Goal: Task Accomplishment & Management: Use online tool/utility

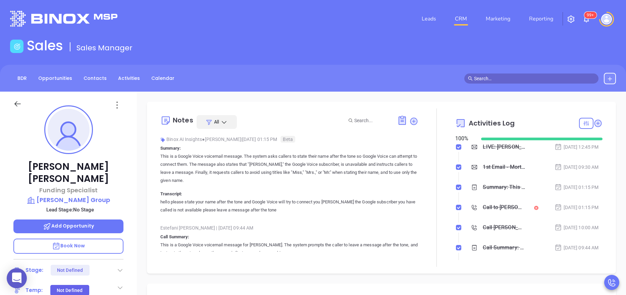
scroll to position [136, 0]
click at [488, 147] on div "LIVE: [PERSON_NAME] + [PERSON_NAME] on The True Cost of a Data Breach" at bounding box center [503, 147] width 42 height 10
click at [419, 154] on div at bounding box center [436, 187] width 37 height 158
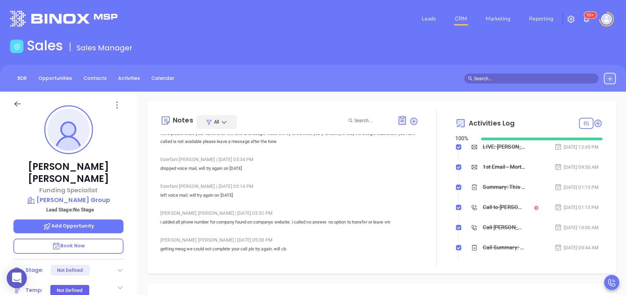
scroll to position [148, 0]
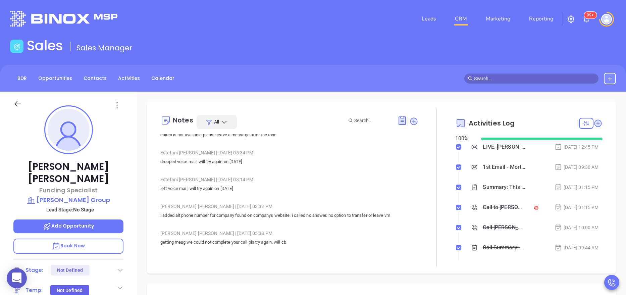
click at [371, 191] on p "left voice mail, will try again on [DATE]" at bounding box center [289, 188] width 258 height 8
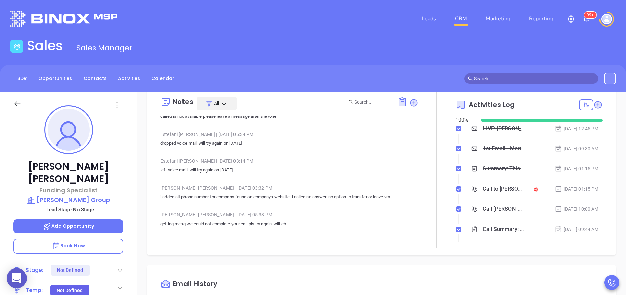
scroll to position [20, 0]
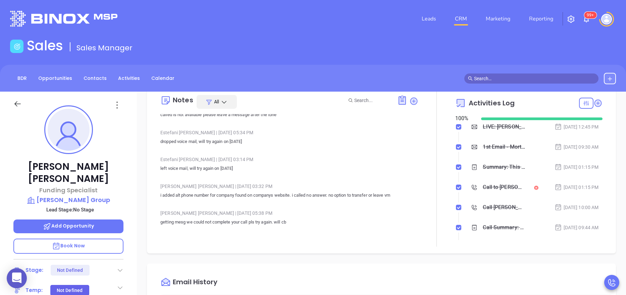
click at [131, 186] on div "Seth Adams Funding Specialist Beverly Cash Group Lead Stage: No Stage Add Oppor…" at bounding box center [68, 276] width 137 height 368
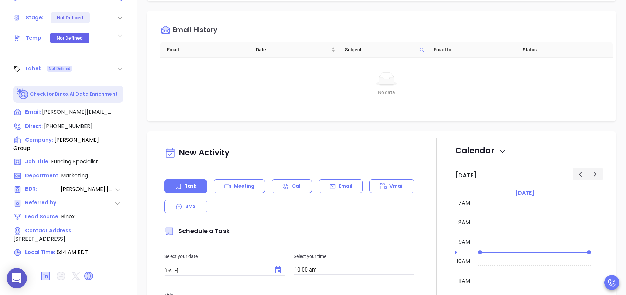
scroll to position [266, 0]
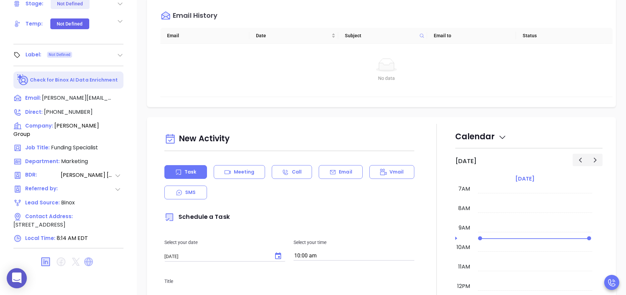
click at [87, 257] on icon at bounding box center [88, 261] width 9 height 9
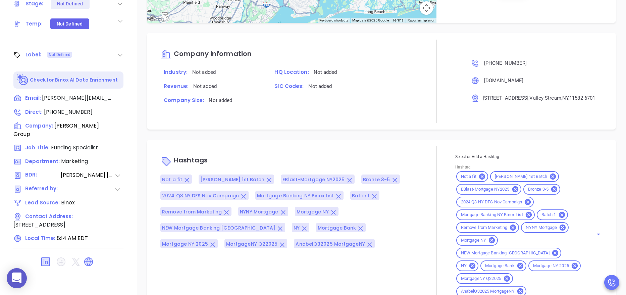
scroll to position [626, 0]
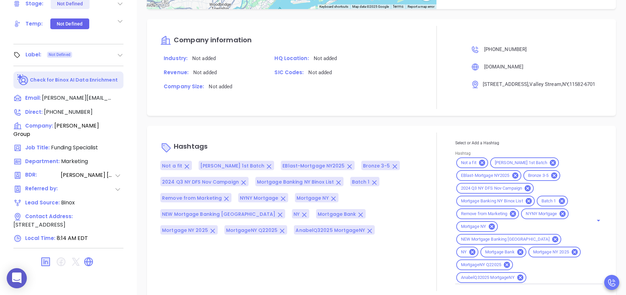
click at [529, 252] on span "Mortgage NY 2025" at bounding box center [551, 252] width 44 height 6
click at [366, 104] on div "Company information Industry: Not added HQ Location: Not added Revenue: Not add…" at bounding box center [289, 67] width 258 height 83
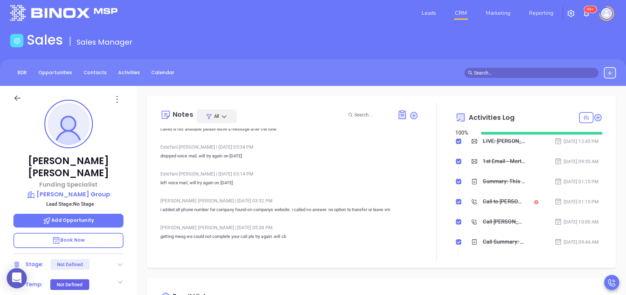
scroll to position [0, 0]
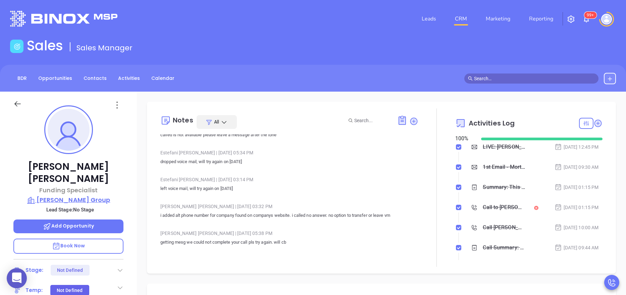
click at [94, 195] on p "Beverly Cash Group" at bounding box center [68, 199] width 110 height 9
click at [337, 219] on div "Anabell Dominguez | Sep 25, 2024 03:32 PM i added alt phone number for company …" at bounding box center [289, 212] width 258 height 23
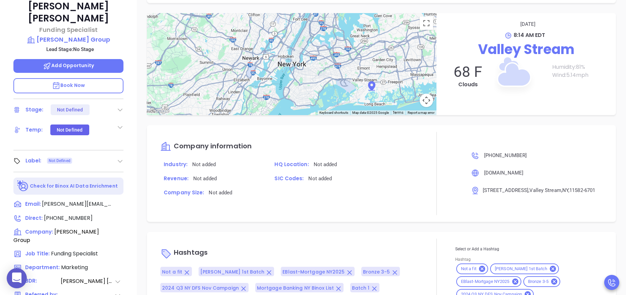
scroll to position [266, 0]
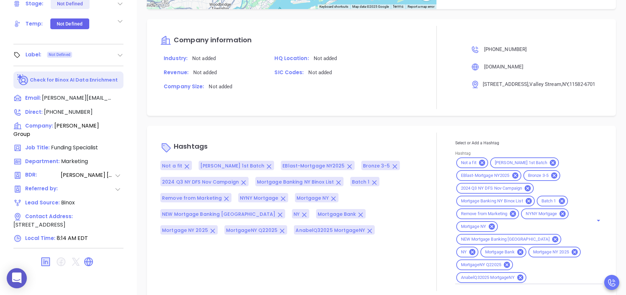
click at [361, 78] on div "SIC Codes: Not added" at bounding box center [344, 75] width 155 height 14
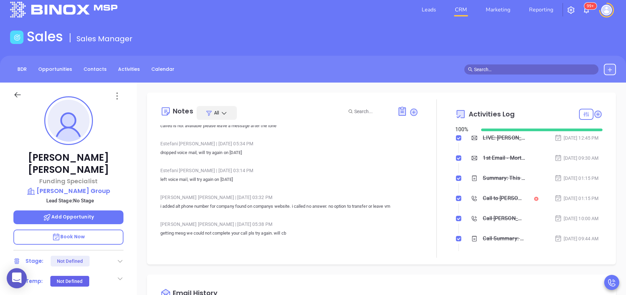
scroll to position [0, 0]
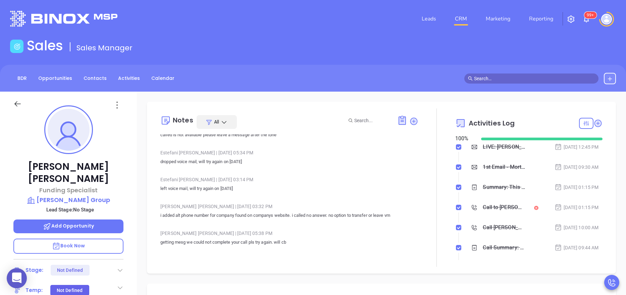
click at [302, 200] on div "Binox AI Insights ● Estefani Guevara | Apr 4, 2025 01:15 PM Beta Summary: This …" at bounding box center [289, 119] width 258 height 265
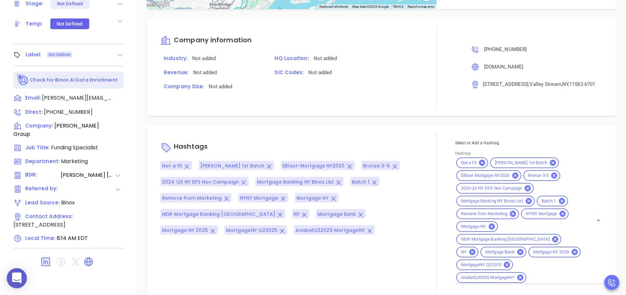
scroll to position [87, 0]
click at [381, 82] on div "SIC Codes: Not added" at bounding box center [344, 75] width 155 height 14
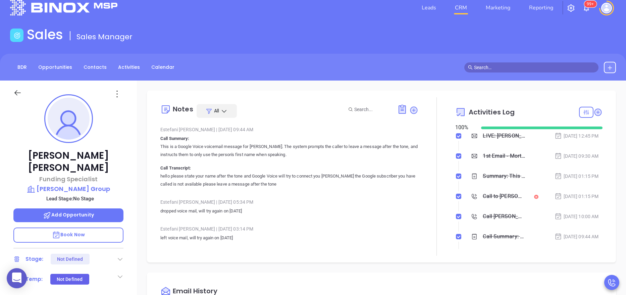
scroll to position [0, 0]
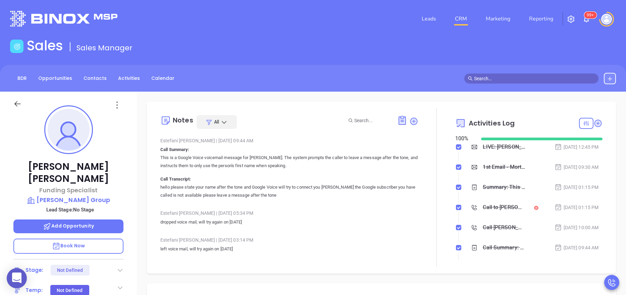
click at [420, 196] on div at bounding box center [436, 187] width 37 height 158
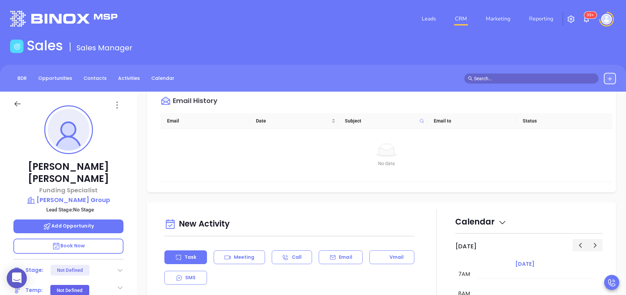
scroll to position [221, 0]
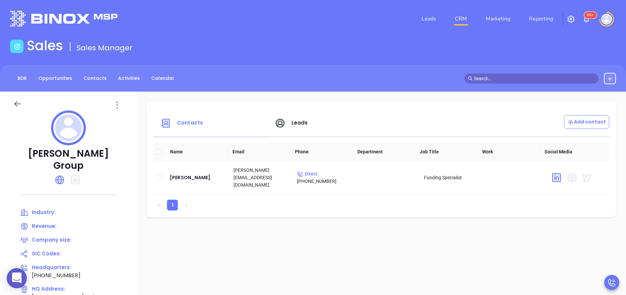
click at [293, 125] on span "Leads" at bounding box center [299, 122] width 16 height 7
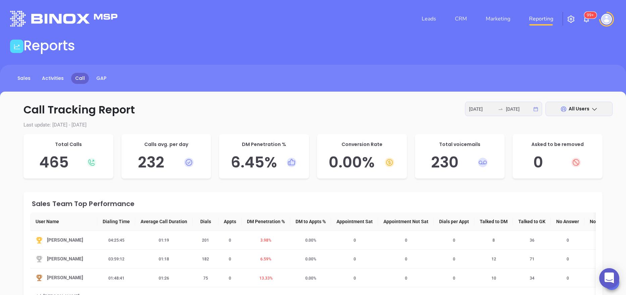
scroll to position [60, 0]
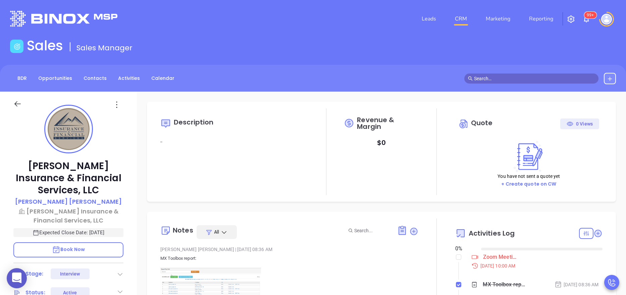
type input "08/21/2025"
click at [418, 258] on div at bounding box center [436, 297] width 37 height 158
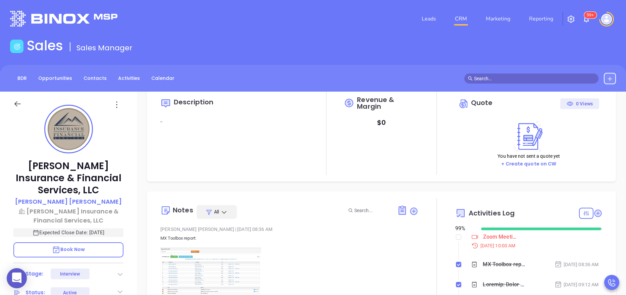
type input "[PERSON_NAME]"
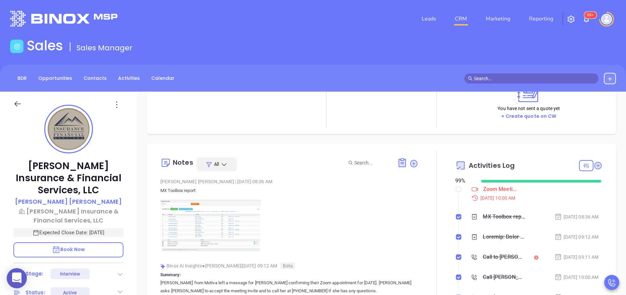
scroll to position [60, 0]
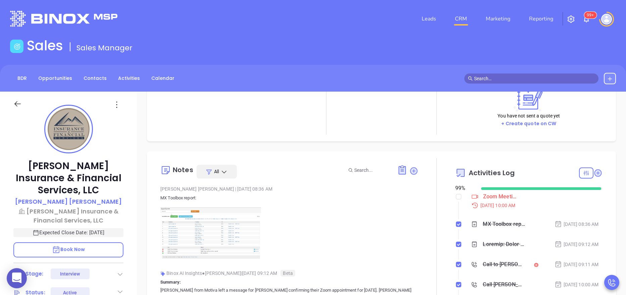
click at [355, 243] on p at bounding box center [289, 233] width 258 height 52
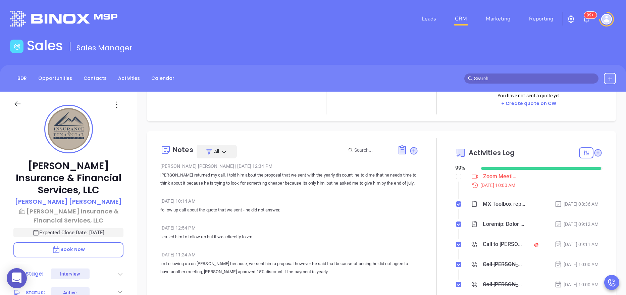
scroll to position [2534, 0]
click at [400, 147] on icon at bounding box center [402, 150] width 7 height 8
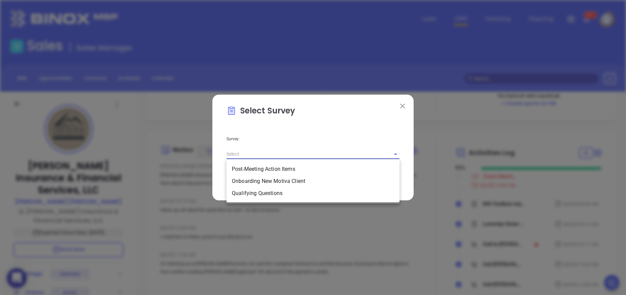
click at [336, 151] on input "text" at bounding box center [303, 154] width 154 height 10
click at [279, 188] on li "Qualifying Questions" at bounding box center [312, 193] width 173 height 12
type input "Qualifying Questions"
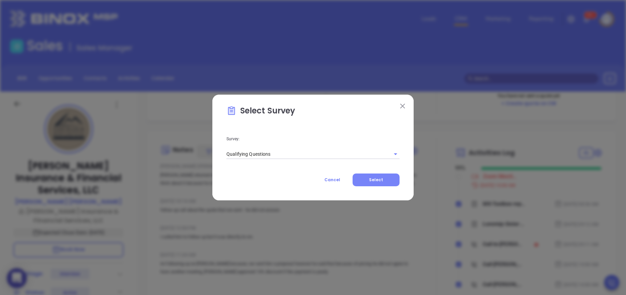
click at [373, 180] on span "Select" at bounding box center [376, 180] width 14 height 6
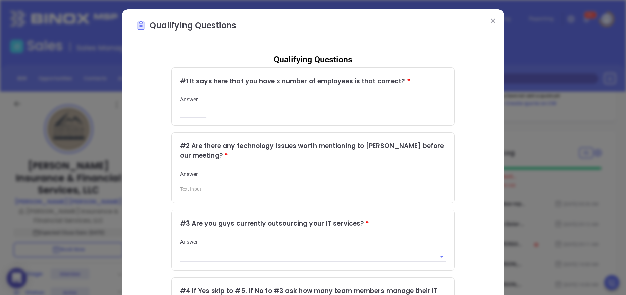
click at [487, 25] on div "Qualifying Questions Qualifying Questions # 1 It says here that you have x numb…" at bounding box center [313, 267] width 382 height 516
click at [490, 23] on img at bounding box center [492, 20] width 5 height 5
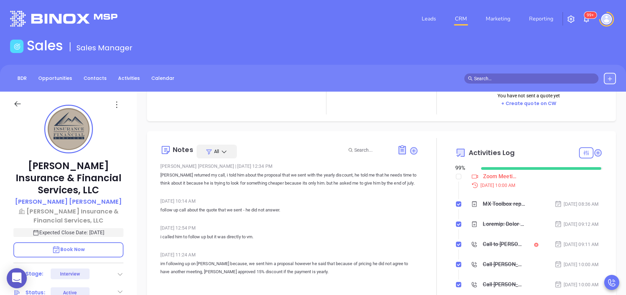
click at [225, 150] on icon at bounding box center [224, 151] width 7 height 7
click at [215, 195] on div "Surveys" at bounding box center [234, 192] width 67 height 7
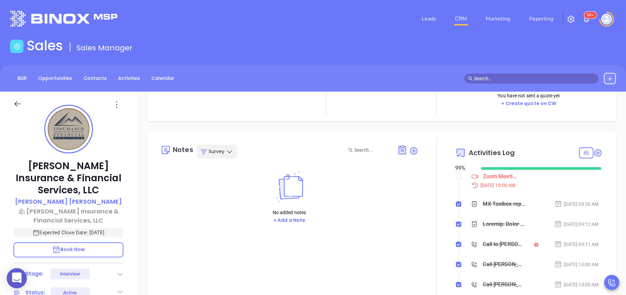
click at [366, 207] on div "No added notes + Add a Note" at bounding box center [289, 197] width 258 height 67
click at [225, 153] on div "Survey" at bounding box center [216, 151] width 40 height 14
click at [202, 168] on div "All" at bounding box center [234, 167] width 67 height 7
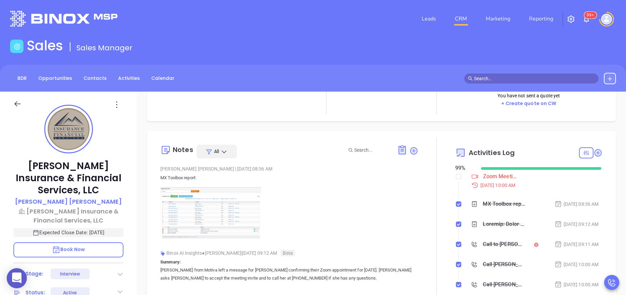
click at [363, 223] on p at bounding box center [289, 213] width 258 height 52
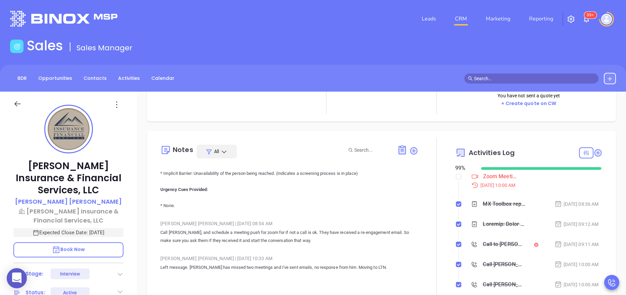
scroll to position [1710, 0]
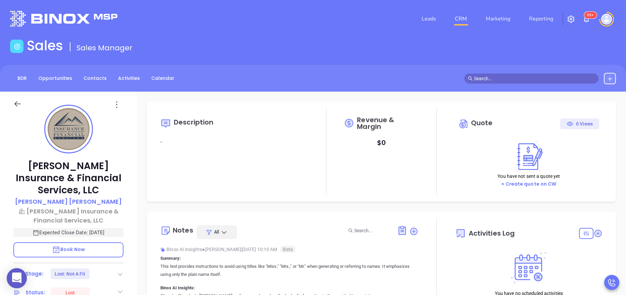
type input "[DATE]"
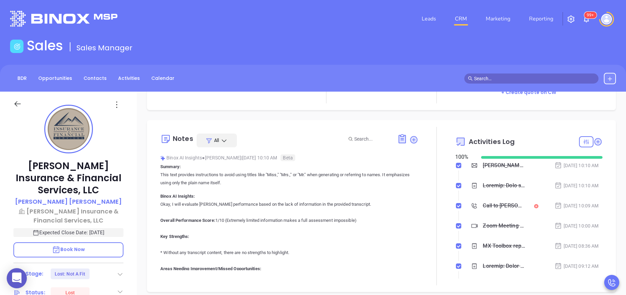
scroll to position [94, 0]
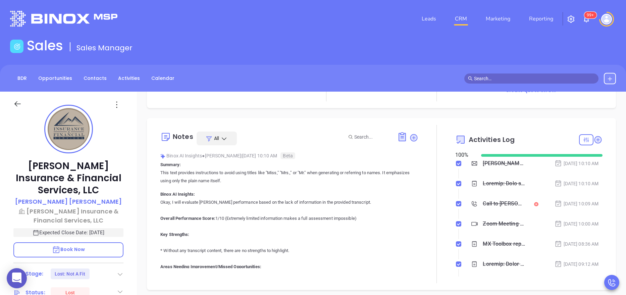
type input "[PERSON_NAME]"
click at [229, 141] on div "All" at bounding box center [216, 138] width 40 height 14
click at [219, 180] on div "Surveys" at bounding box center [234, 179] width 67 height 7
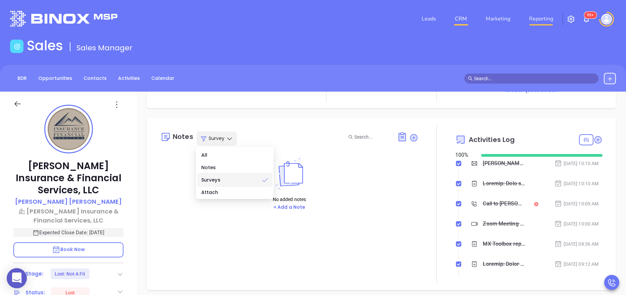
click at [540, 15] on link "Reporting" at bounding box center [541, 18] width 30 height 13
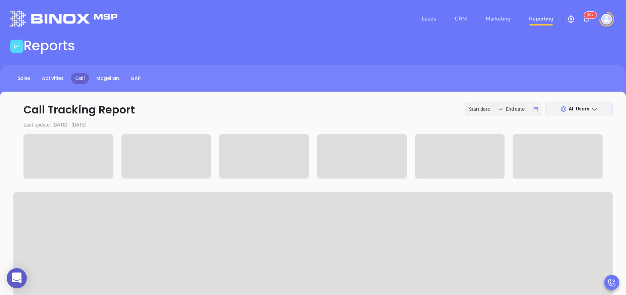
type input "[DATE]"
click at [107, 79] on link "Magellan" at bounding box center [107, 78] width 31 height 11
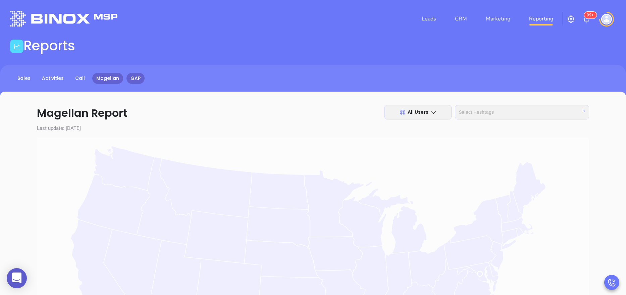
click at [132, 77] on link "GAP" at bounding box center [135, 78] width 18 height 11
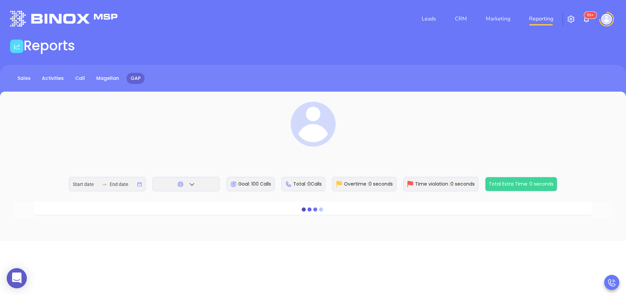
type input "[DATE]"
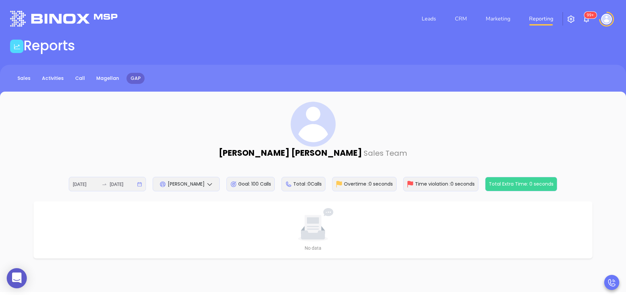
click at [201, 183] on span "[PERSON_NAME]" at bounding box center [186, 183] width 37 height 7
click at [72, 79] on link "Call" at bounding box center [80, 78] width 18 height 11
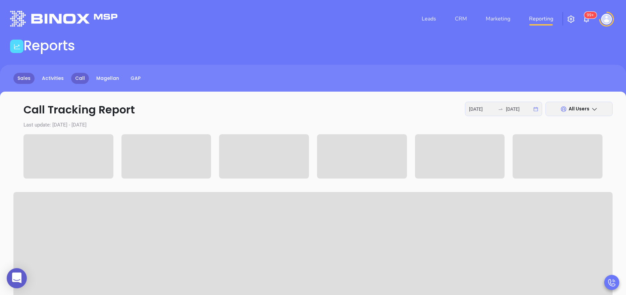
click at [29, 80] on link "Sales" at bounding box center [23, 78] width 21 height 11
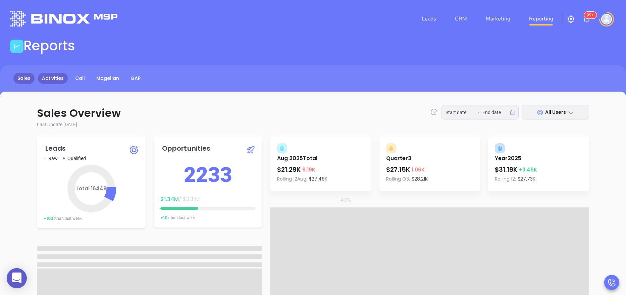
click at [55, 77] on link "Activities" at bounding box center [53, 78] width 30 height 11
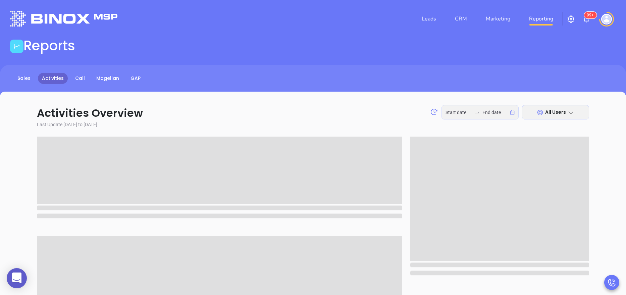
type input "[DATE]"
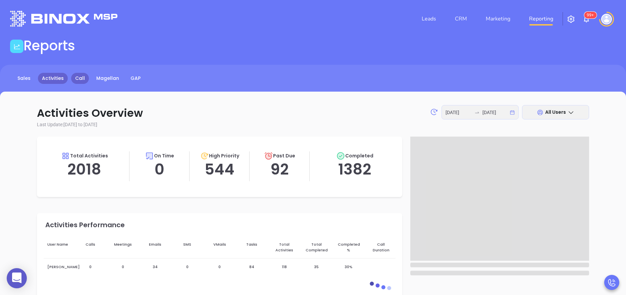
click at [78, 78] on link "Call" at bounding box center [80, 78] width 18 height 11
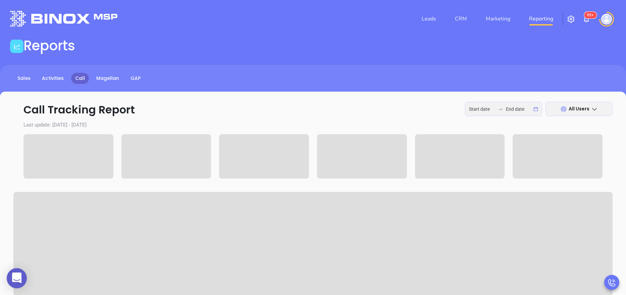
type input "[DATE]"
click at [471, 109] on input "[DATE]" at bounding box center [482, 108] width 26 height 7
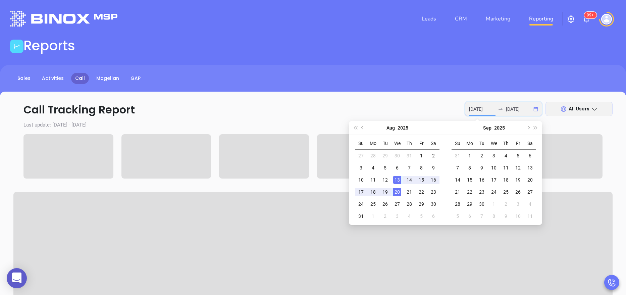
type input "[DATE]"
click at [399, 191] on div "20" at bounding box center [397, 192] width 8 height 8
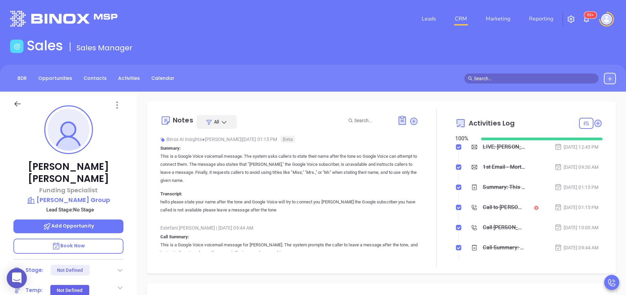
scroll to position [136, 0]
click at [120, 75] on link "Activities" at bounding box center [129, 78] width 30 height 11
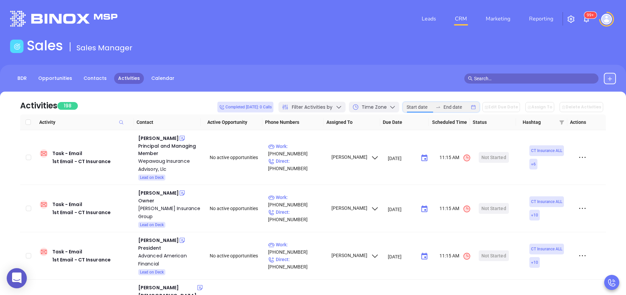
click at [431, 108] on input at bounding box center [419, 106] width 26 height 7
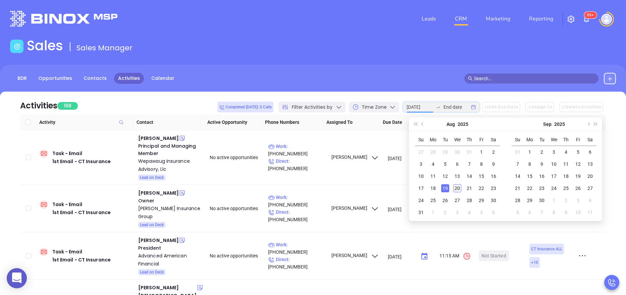
type input "2025-08-20"
click at [455, 187] on div "20" at bounding box center [457, 188] width 8 height 8
type input "2025-08-20"
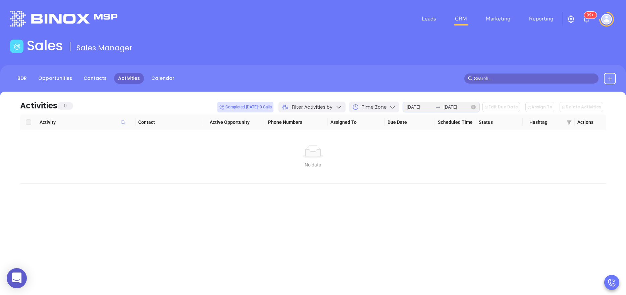
click at [475, 109] on icon "close-circle" at bounding box center [473, 107] width 5 height 5
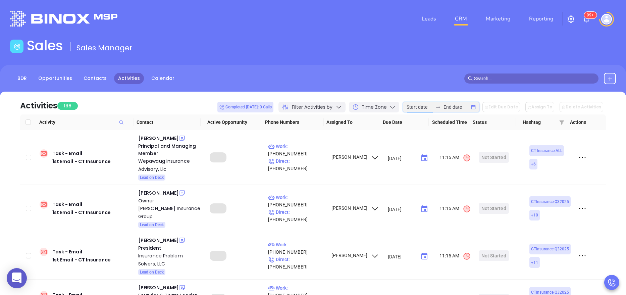
click at [432, 108] on input at bounding box center [419, 106] width 26 height 7
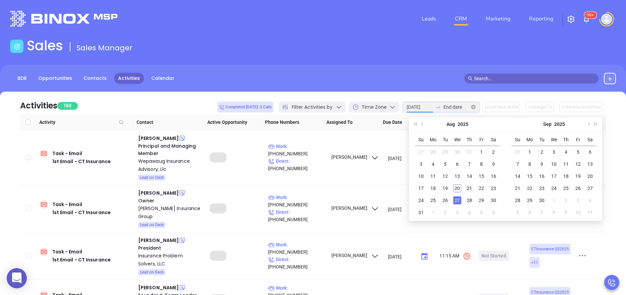
type input "2025-08-21"
click at [468, 190] on div "21" at bounding box center [469, 188] width 8 height 8
type input "2025-08-21"
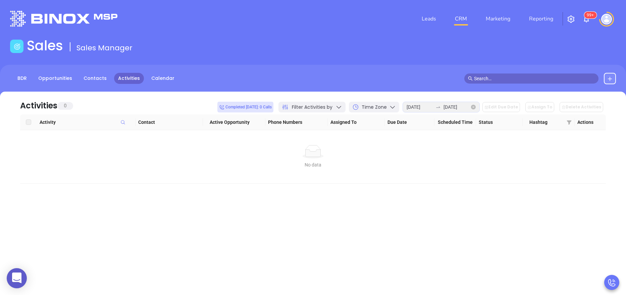
click at [475, 106] on icon "close-circle" at bounding box center [473, 107] width 5 height 5
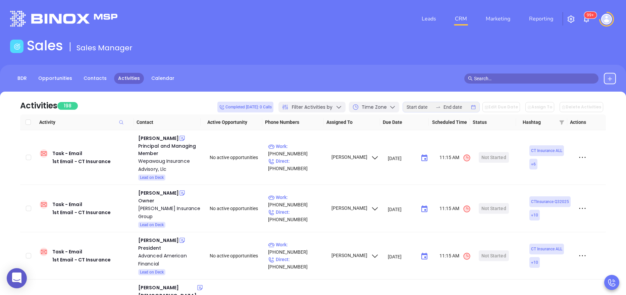
click at [331, 107] on span "Filter Activities by" at bounding box center [312, 107] width 41 height 7
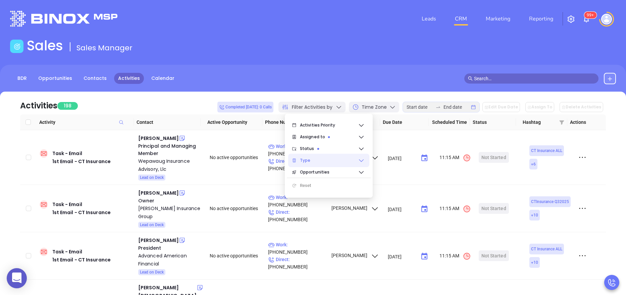
click at [364, 160] on icon at bounding box center [361, 160] width 7 height 7
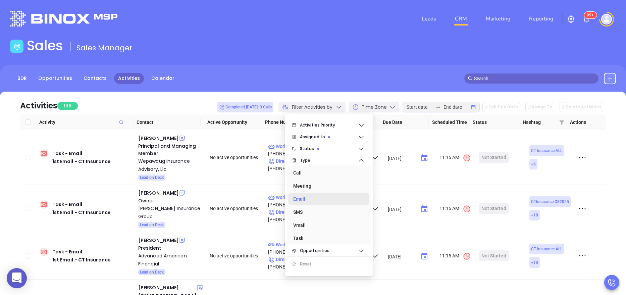
click at [320, 197] on div "Email" at bounding box center [326, 198] width 67 height 13
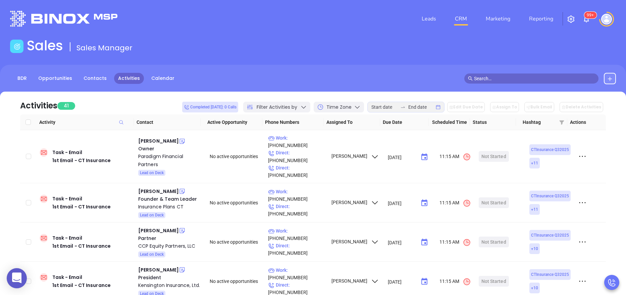
click at [122, 99] on div "Activities 41 Completed today: 0 Calls Filter Activities by Time Zone Edit Due …" at bounding box center [312, 103] width 585 height 23
click at [27, 122] on input "Select all" at bounding box center [27, 121] width 5 height 5
checkbox input "true"
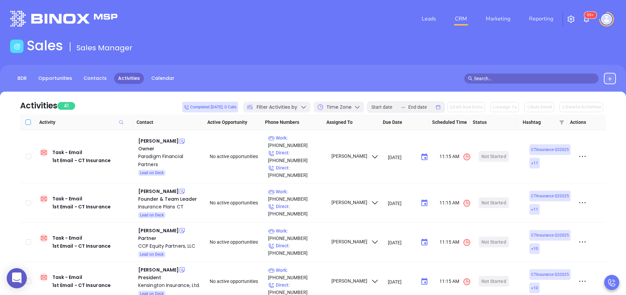
checkbox input "true"
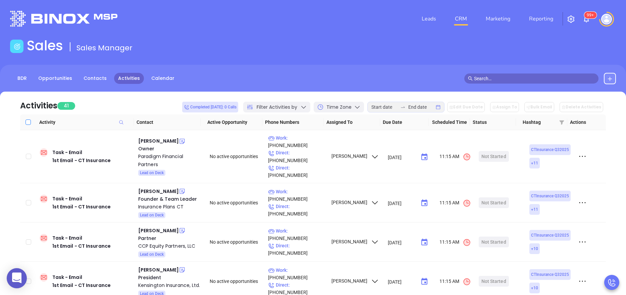
checkbox input "true"
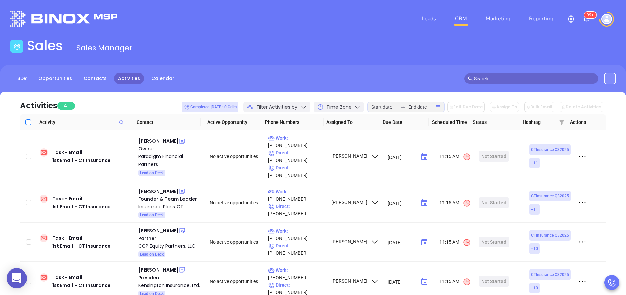
checkbox input "true"
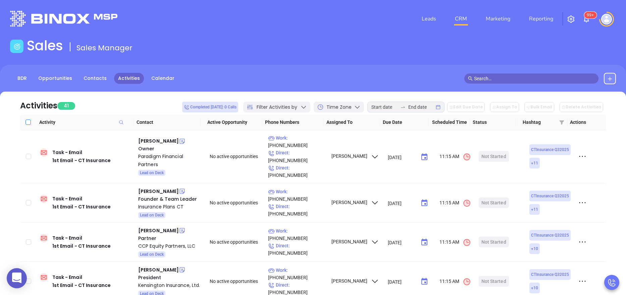
checkbox input "true"
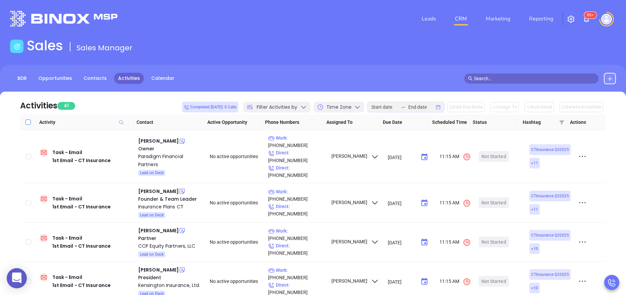
checkbox input "true"
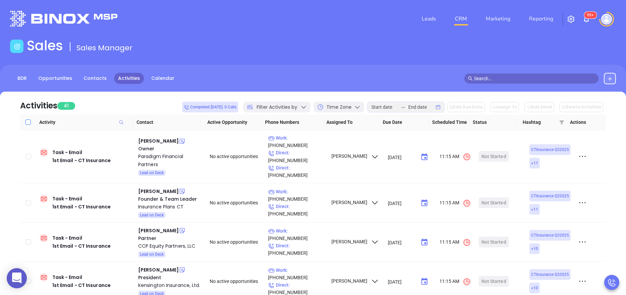
checkbox input "true"
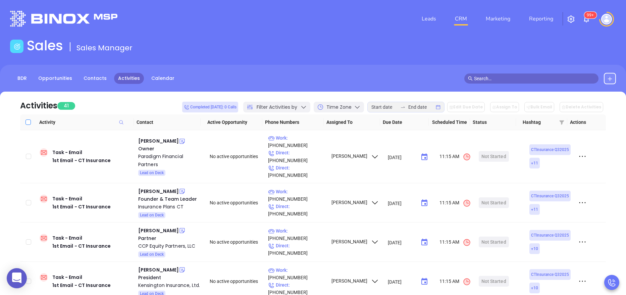
checkbox input "true"
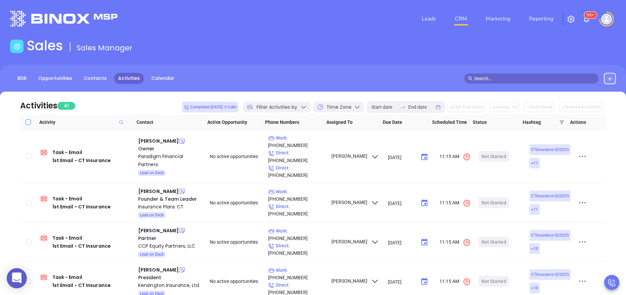
checkbox input "true"
click at [548, 106] on button "Bulk Email" at bounding box center [539, 107] width 30 height 10
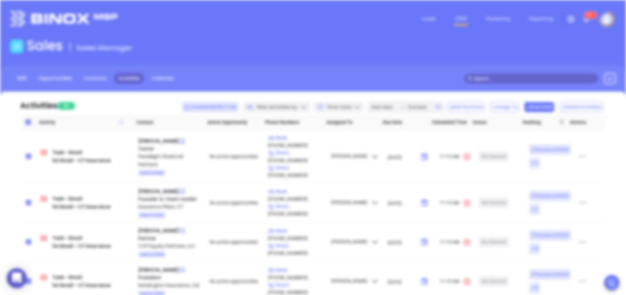
scroll to position [175, 0]
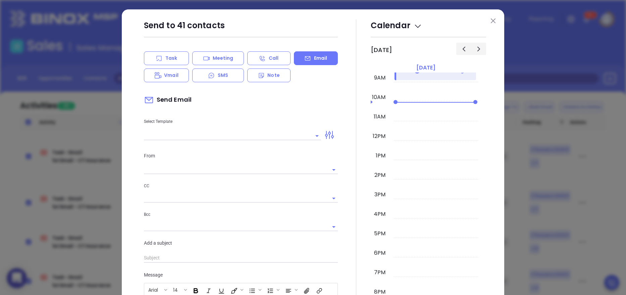
type input "anabell@motiva.net"
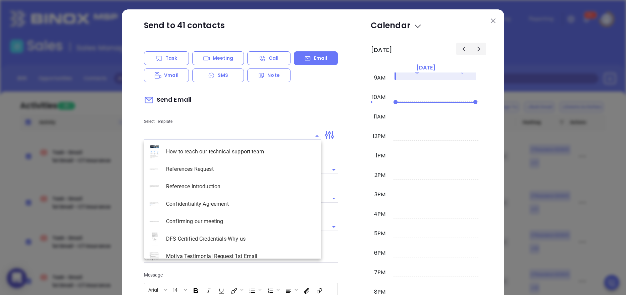
click at [222, 136] on input "text" at bounding box center [227, 135] width 167 height 8
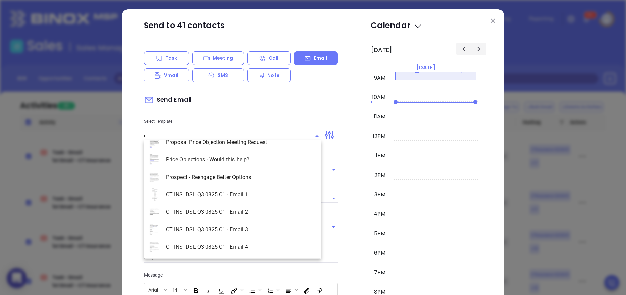
click at [227, 200] on li "CT INS IDSL Q3 0825 C1 - Email 1" at bounding box center [232, 194] width 177 height 17
type input "CT INS IDSL Q3 0825 C1 - Email 1"
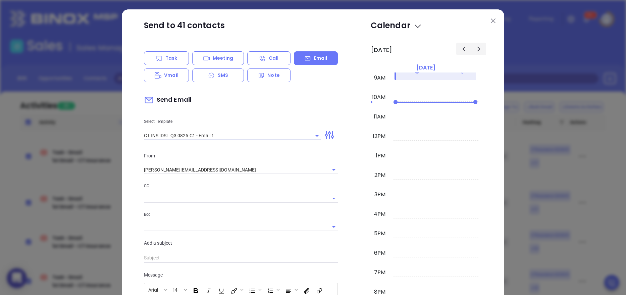
type input "{{Contact.FirstName}}, did you know Connecticut's data protection act is now be…"
type input "CT INS IDSL Q3 0825 C1 - Email 1"
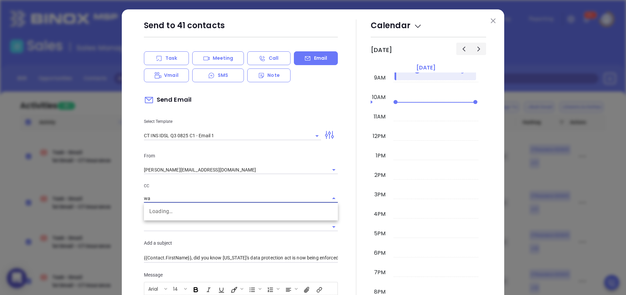
type input "w"
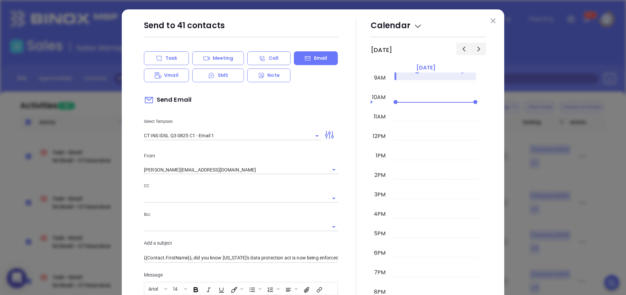
click at [321, 172] on icon "Clear" at bounding box center [324, 169] width 7 height 7
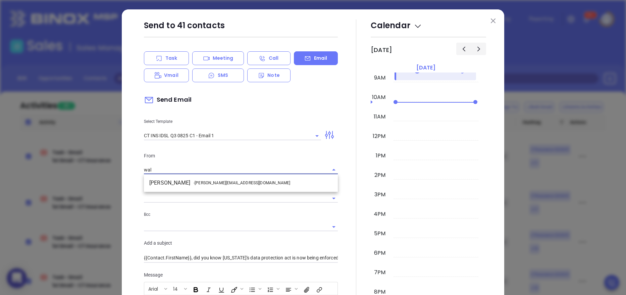
click at [283, 181] on li "Walter Contreras - walter@motiva.net" at bounding box center [241, 183] width 194 height 12
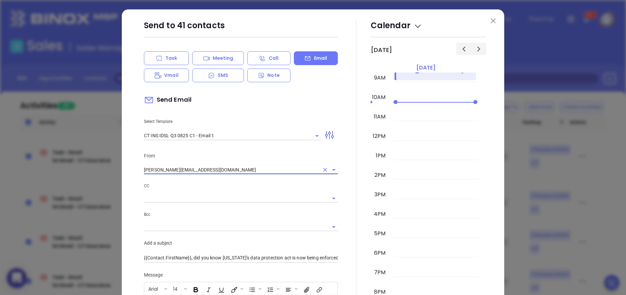
type input "walter@motiva.net"
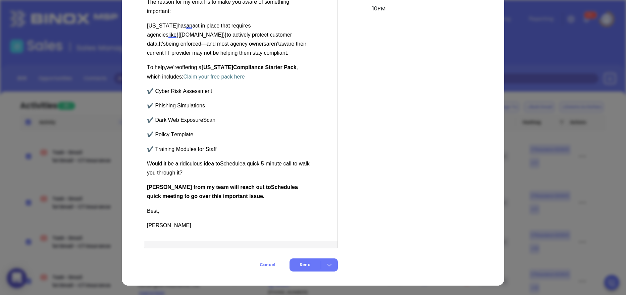
scroll to position [322, 0]
click at [295, 267] on button "Send" at bounding box center [313, 264] width 48 height 13
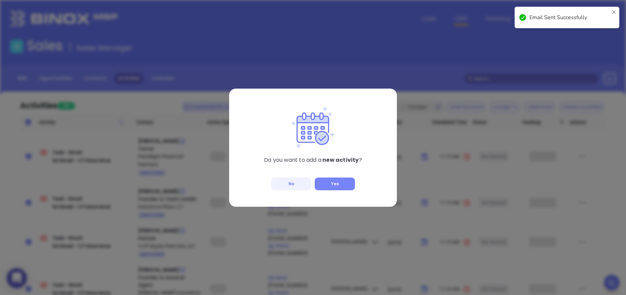
click at [341, 183] on button "Yes" at bounding box center [334, 183] width 40 height 13
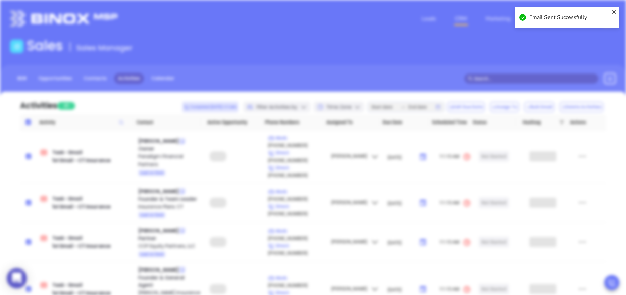
type input "10:00 am"
type input "08/21/2025"
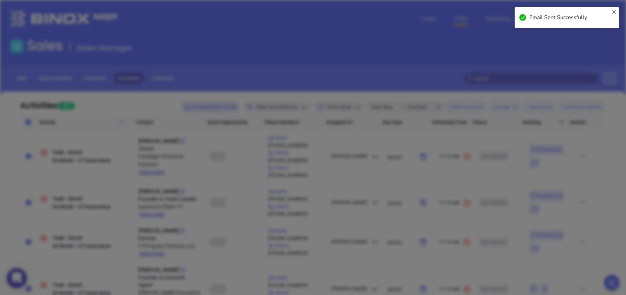
scroll to position [175, 0]
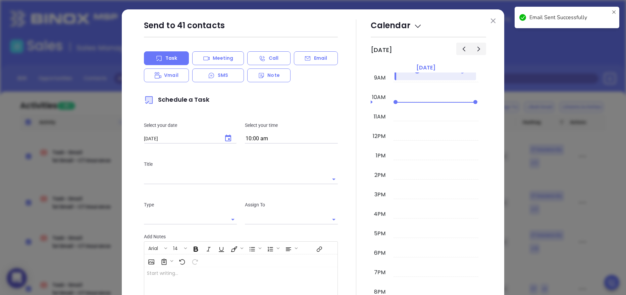
type input "Anabell Dominguez"
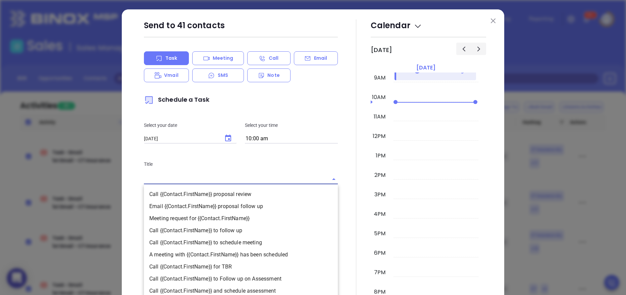
click at [247, 178] on input "text" at bounding box center [231, 179] width 175 height 10
click at [245, 230] on li "Call {{Contact.FirstName}} to follow up" at bounding box center [241, 230] width 194 height 12
type input "Call {{Contact.FirstName}} to follow up"
type input "Call"
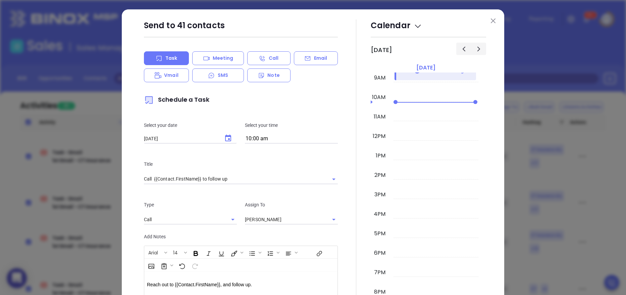
click at [343, 228] on div at bounding box center [356, 193] width 29 height 349
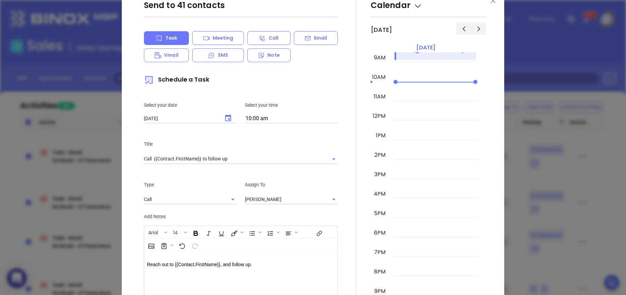
scroll to position [98, 0]
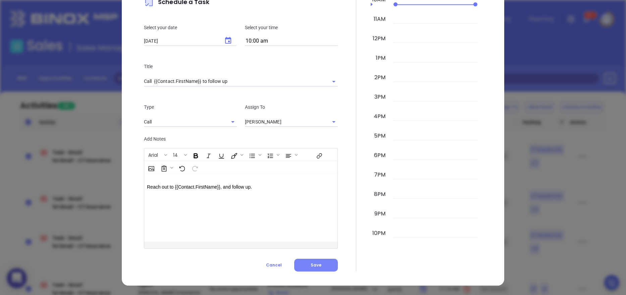
click at [314, 260] on button "Save" at bounding box center [316, 264] width 44 height 13
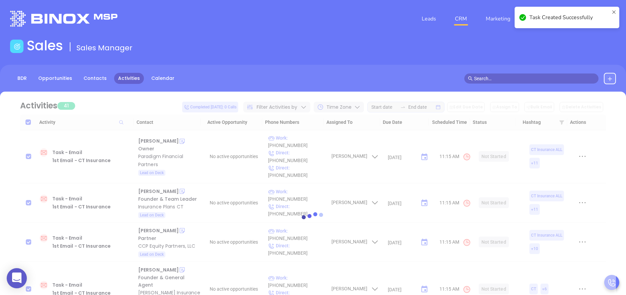
checkbox input "false"
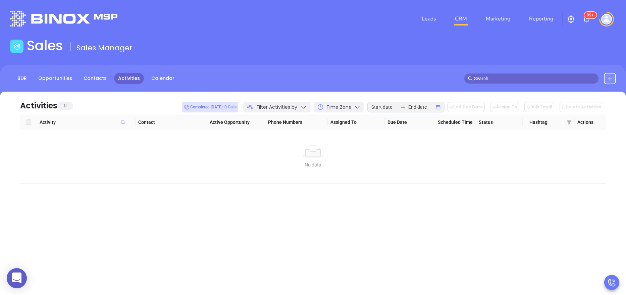
click at [359, 109] on div "Time Zone" at bounding box center [338, 107] width 50 height 11
click at [310, 105] on div "Filter Activities by" at bounding box center [276, 107] width 67 height 11
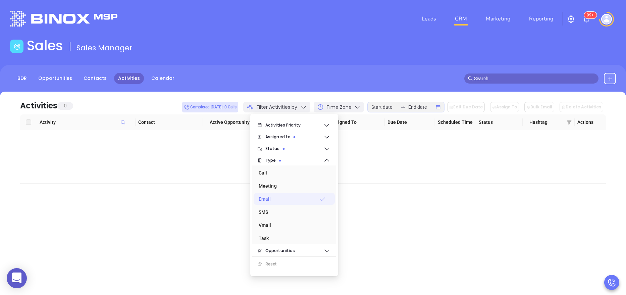
click at [297, 197] on div "Email" at bounding box center [291, 198] width 67 height 13
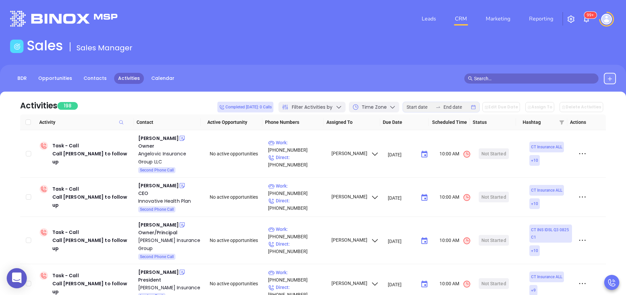
click at [184, 97] on div "Activities 198 Completed today: 0 Calls Filter Activities by Time Zone Edit Due…" at bounding box center [312, 103] width 585 height 23
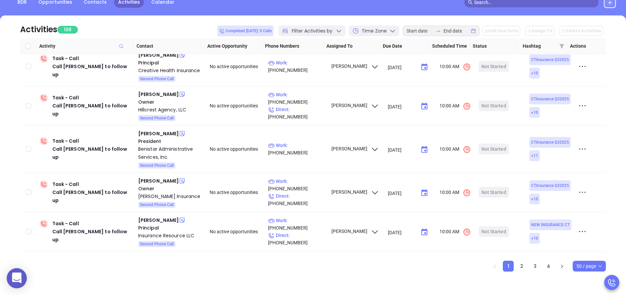
scroll to position [0, 0]
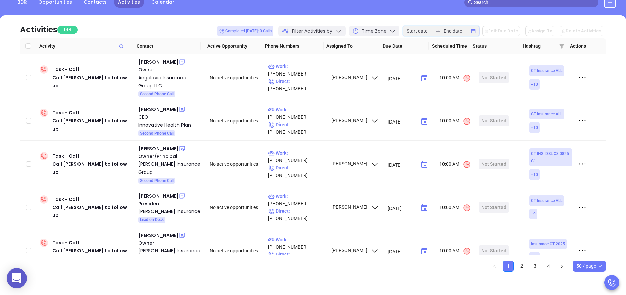
click at [421, 32] on input at bounding box center [419, 30] width 26 height 7
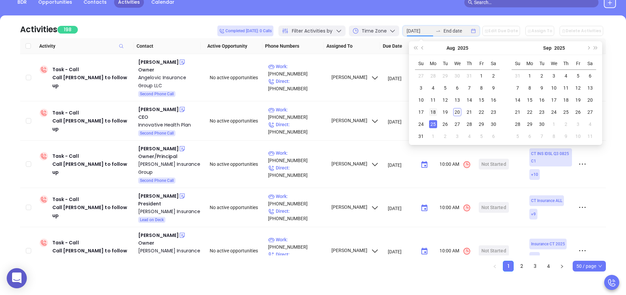
type input "2025-08-18"
click at [435, 113] on div "18" at bounding box center [433, 112] width 8 height 8
type input "2025-08-18"
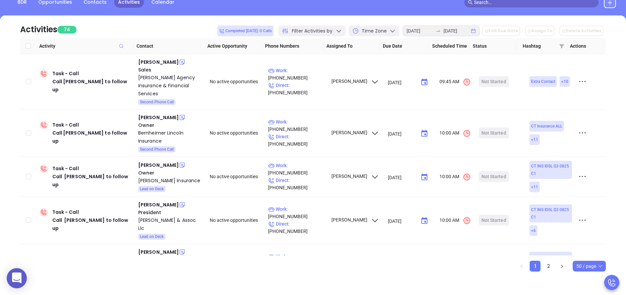
click at [175, 25] on div "Activities 74 Completed today: 0 Calls Filter Activities by Time Zone 2025-08-1…" at bounding box center [312, 26] width 585 height 23
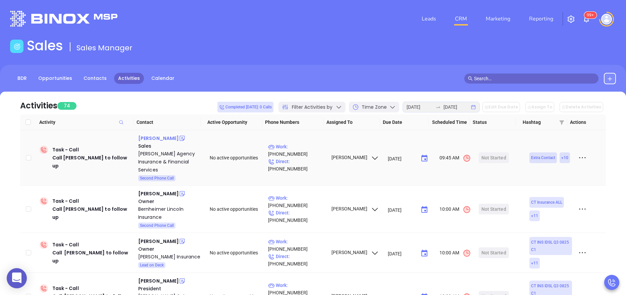
click at [162, 137] on div "Suzanne Zaleski" at bounding box center [158, 138] width 41 height 8
click at [162, 159] on div "Malloy Agency Insurance & Financial Services" at bounding box center [169, 162] width 62 height 24
click at [180, 139] on icon at bounding box center [182, 138] width 5 height 5
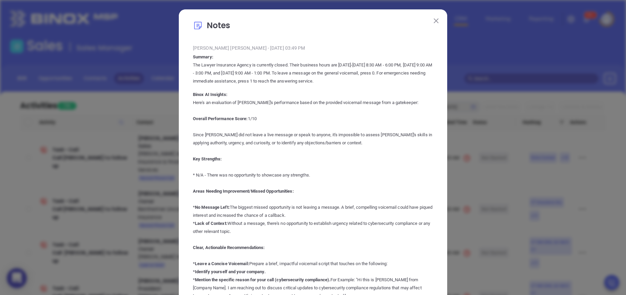
click at [377, 83] on p "The Lawyer Insurance Agency is currently closed. Their business hours are Monda…" at bounding box center [313, 73] width 240 height 24
click at [433, 19] on img at bounding box center [435, 20] width 5 height 5
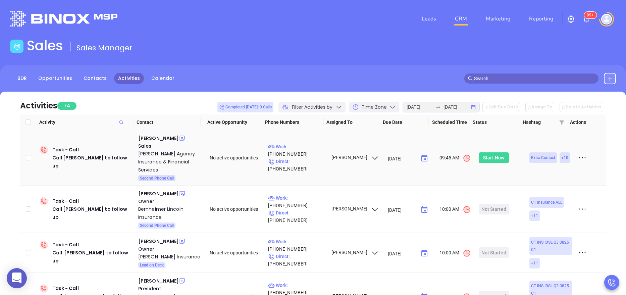
click at [484, 152] on div "Start Now" at bounding box center [493, 157] width 21 height 11
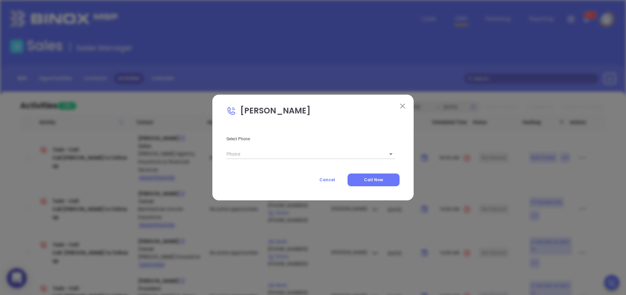
type input "(203) 351-9898"
type input "1"
click at [365, 179] on span "Call Now" at bounding box center [373, 180] width 19 height 6
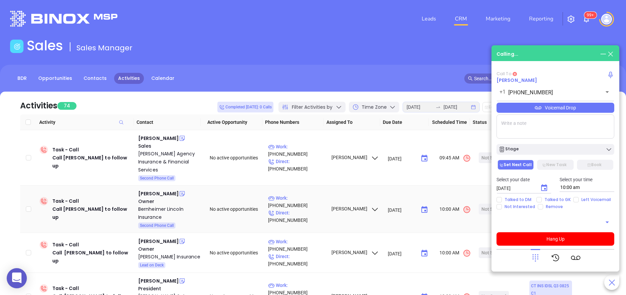
type input "(203) 351-9898"
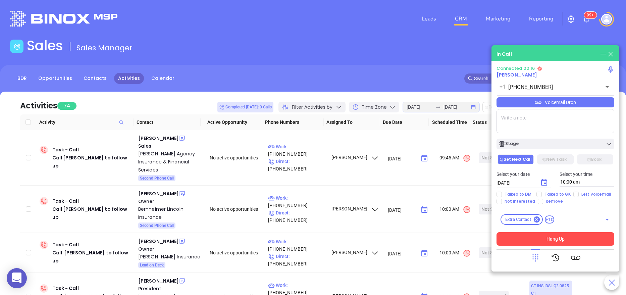
click at [531, 243] on button "Hang Up" at bounding box center [555, 238] width 118 height 13
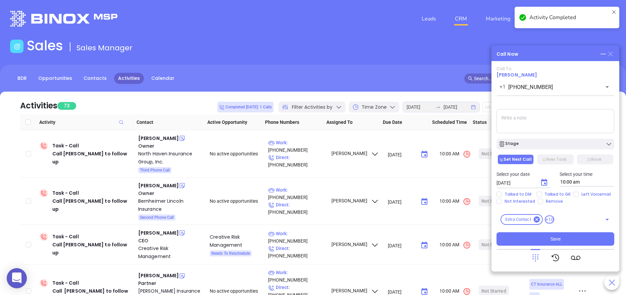
click at [611, 53] on icon at bounding box center [610, 54] width 5 height 5
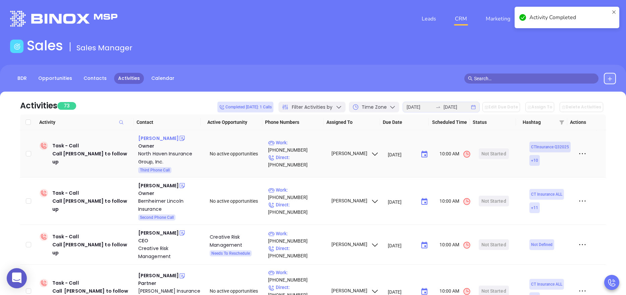
click at [153, 137] on div "Gene Cofrancesco" at bounding box center [158, 138] width 41 height 8
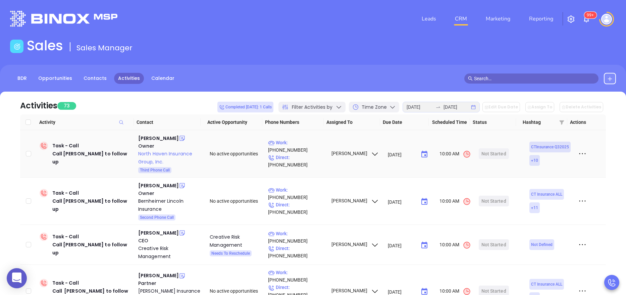
click at [153, 156] on div "North Haven Insurance Group, Inc." at bounding box center [169, 158] width 62 height 16
click at [184, 138] on icon at bounding box center [182, 138] width 7 height 7
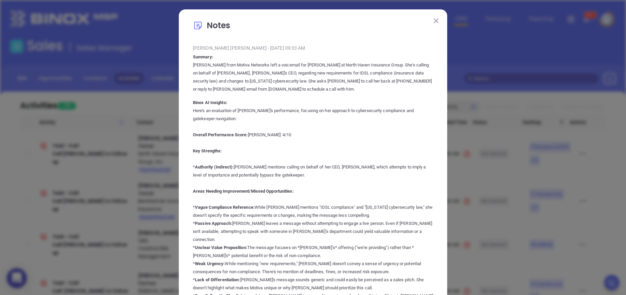
click at [433, 22] on img at bounding box center [435, 20] width 5 height 5
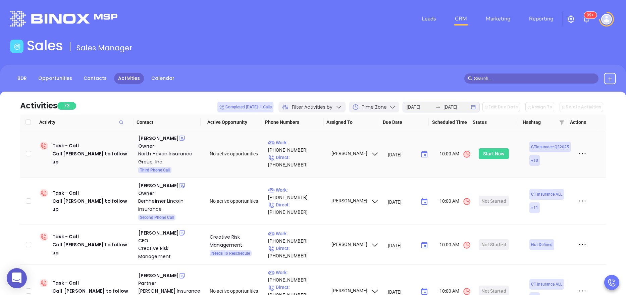
click at [494, 151] on div "Start Now" at bounding box center [493, 153] width 21 height 11
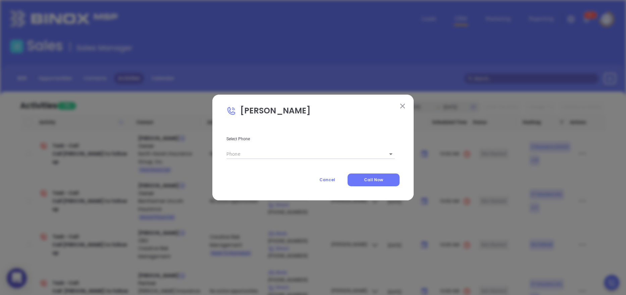
type input "(203) 288-8429"
type input "1"
click at [377, 176] on button "Call Now" at bounding box center [373, 179] width 52 height 13
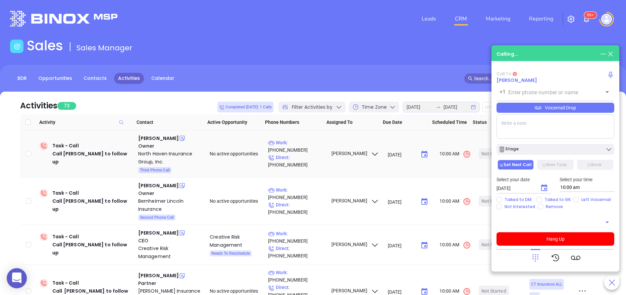
type input "(203) 288-8429"
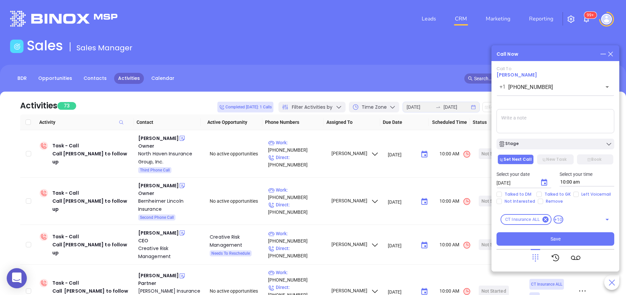
click at [539, 126] on textarea at bounding box center [555, 121] width 118 height 24
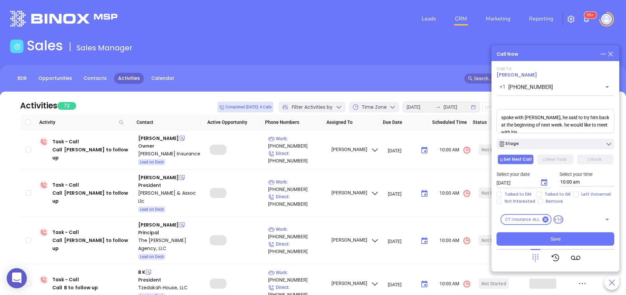
scroll to position [2, 0]
type textarea "spoke with Gene, he said to try him back at the beginning of next week. he woul…"
click at [545, 143] on div "Stage" at bounding box center [555, 143] width 114 height 7
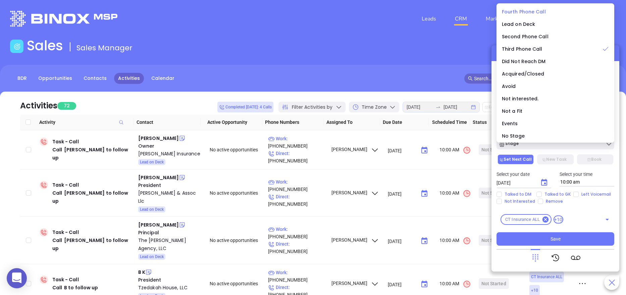
click at [535, 13] on span "Fourth Phone Call" at bounding box center [524, 11] width 44 height 7
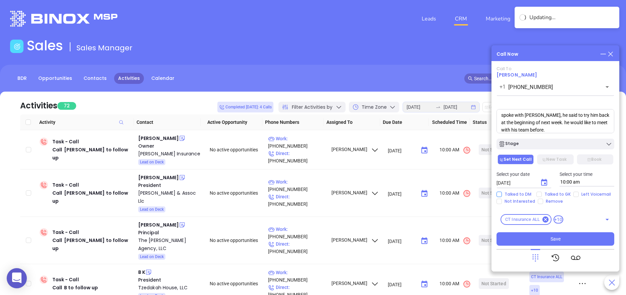
click at [516, 191] on span "Talked to DM" at bounding box center [518, 193] width 32 height 5
click at [502, 191] on input "Talked to DM" at bounding box center [498, 193] width 5 height 5
checkbox input "true"
click at [543, 180] on icon "Choose date, selected date is Aug 21, 2025" at bounding box center [544, 182] width 6 height 7
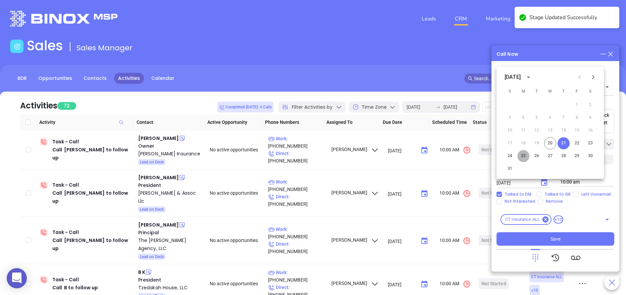
click at [522, 155] on button "25" at bounding box center [523, 156] width 12 height 12
type input "08/25/2025"
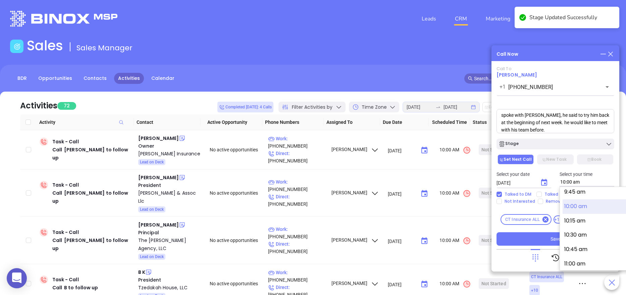
click at [585, 179] on input "10:00 am" at bounding box center [586, 182] width 55 height 9
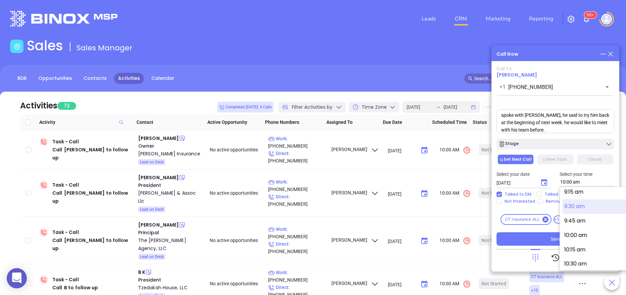
scroll to position [519, 0]
click at [581, 212] on button "9:15 am" at bounding box center [614, 206] width 104 height 14
type input "9:15 am"
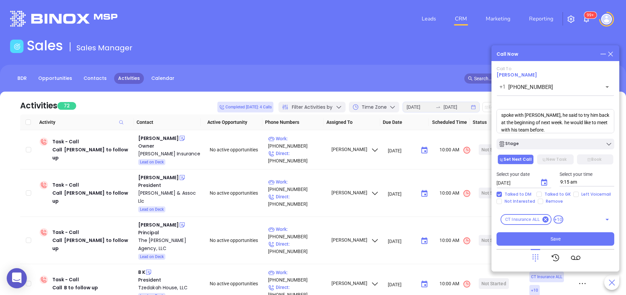
click at [560, 129] on textarea "spoke with Gene, he said to try him back at the beginning of next week. he woul…" at bounding box center [555, 121] width 118 height 24
type textarea "spoke with Gene, he said to try him back at the beginning of next week. he woul…"
click at [546, 239] on button "Save" at bounding box center [555, 238] width 118 height 13
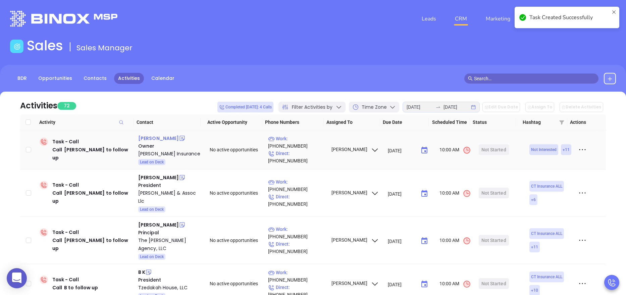
click at [178, 137] on div "Stephen F. Boccarossa" at bounding box center [158, 138] width 41 height 8
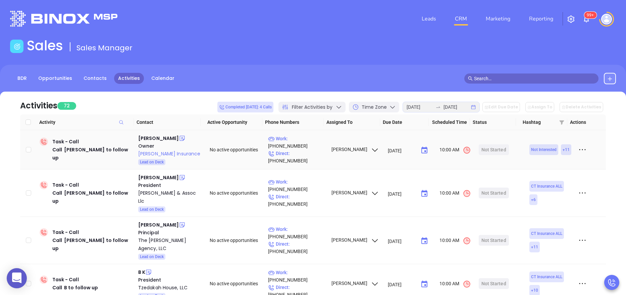
click at [170, 154] on div "Boccarossa Insurance" at bounding box center [169, 154] width 62 height 8
click at [185, 137] on icon at bounding box center [182, 138] width 5 height 5
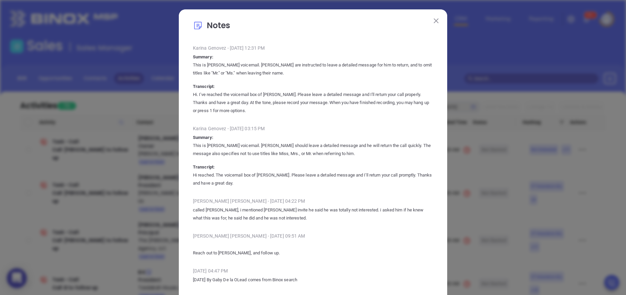
click at [415, 86] on p "Summary: This is Steve Boccarossa's voicemail. Callers are instructed to leave …" at bounding box center [313, 84] width 240 height 62
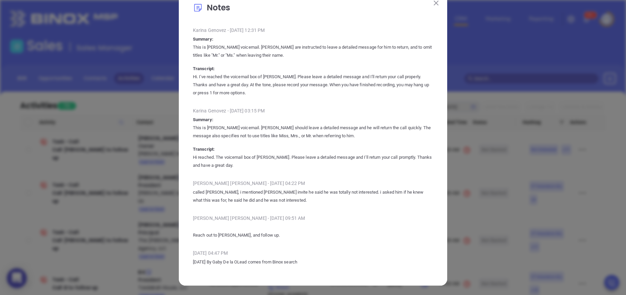
scroll to position [0, 0]
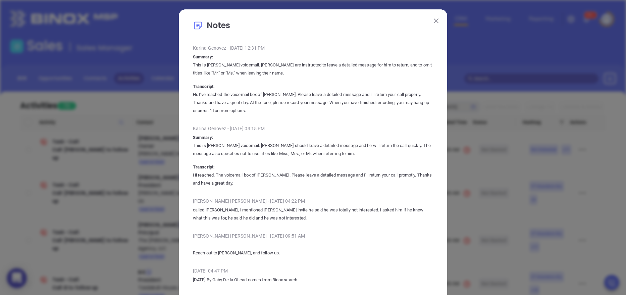
click at [433, 17] on button at bounding box center [435, 20] width 9 height 9
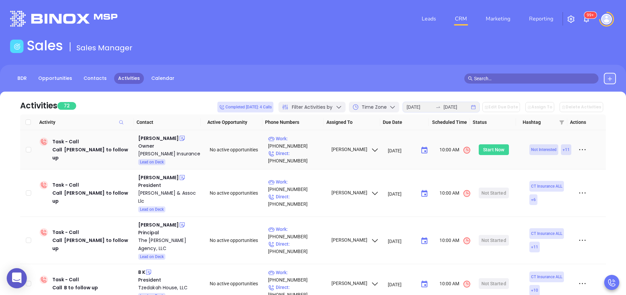
click at [495, 149] on div "Start Now" at bounding box center [493, 149] width 21 height 11
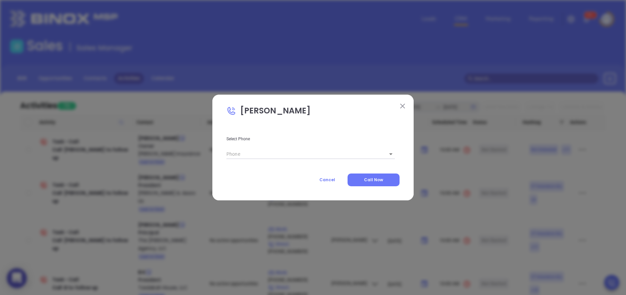
type input "(203) 256-8029"
type input "1"
click at [382, 183] on button "Call Now" at bounding box center [373, 179] width 52 height 13
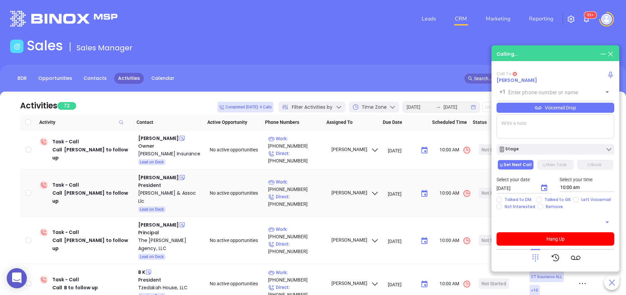
type input "(203) 256-8029"
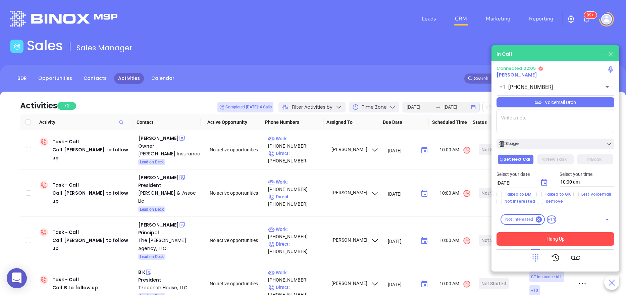
click at [539, 237] on button "Hang Up" at bounding box center [555, 238] width 118 height 13
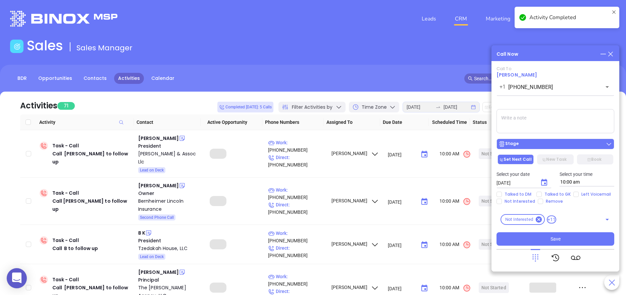
click at [526, 142] on div "Stage" at bounding box center [555, 143] width 114 height 7
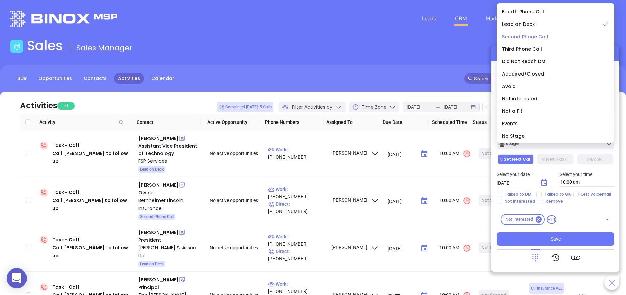
click at [526, 37] on span "Second Phone Call" at bounding box center [525, 36] width 47 height 7
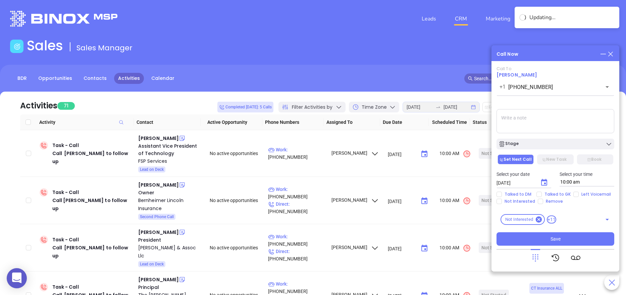
click at [530, 125] on textarea at bounding box center [555, 121] width 118 height 24
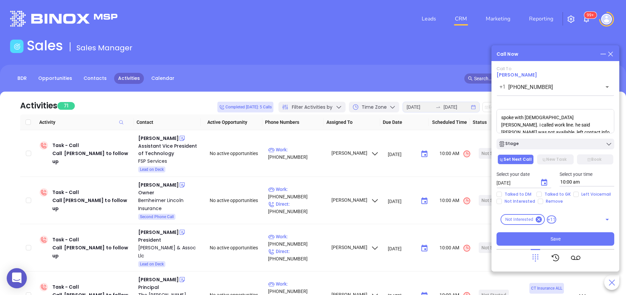
scroll to position [2, 0]
type textarea "spoke with male gk vincent. i called work line. he said Stephen was not availab…"
click at [528, 148] on button "Stage" at bounding box center [555, 143] width 118 height 11
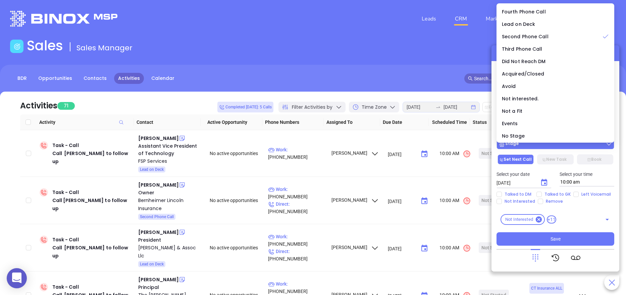
click at [530, 145] on div "Stage" at bounding box center [555, 143] width 114 height 7
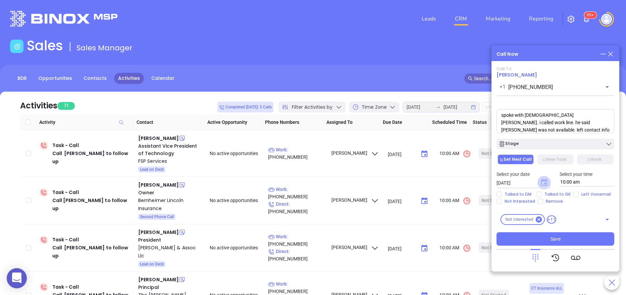
click at [544, 183] on icon "Choose date, selected date is Aug 21, 2025" at bounding box center [544, 182] width 6 height 7
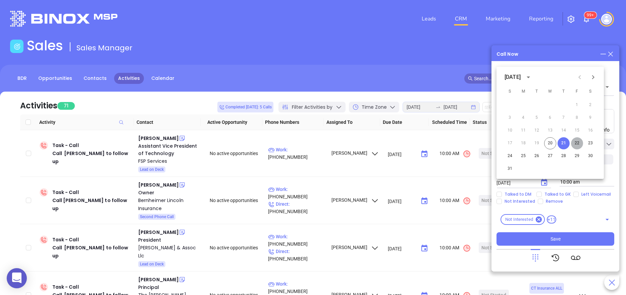
click at [578, 140] on button "22" at bounding box center [577, 143] width 12 height 12
type input "08/22/2025"
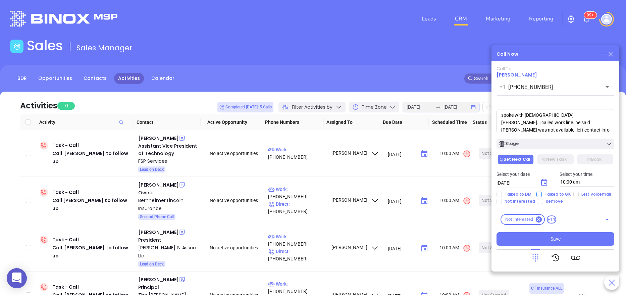
click at [547, 192] on span "Talked to GK" at bounding box center [557, 193] width 32 height 5
click at [541, 192] on input "Talked to GK" at bounding box center [538, 193] width 5 height 5
checkbox input "true"
click at [530, 238] on button "Save" at bounding box center [555, 238] width 118 height 13
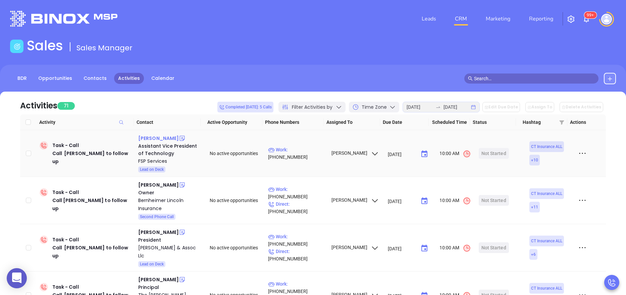
click at [168, 137] on div "Steven Walkuski" at bounding box center [158, 138] width 41 height 8
click at [150, 160] on div "FSP Services" at bounding box center [169, 161] width 62 height 8
click at [495, 156] on div "Start Now" at bounding box center [493, 153] width 21 height 11
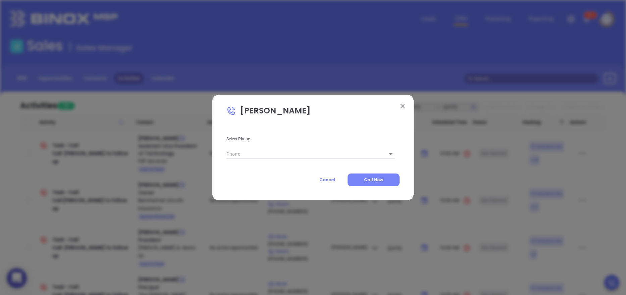
type input "(855) 789-4976"
type input "1"
click at [366, 178] on span "Call Now" at bounding box center [373, 180] width 19 height 6
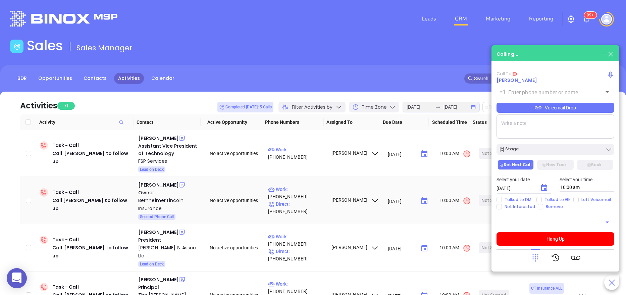
type input "(855) 789-4976"
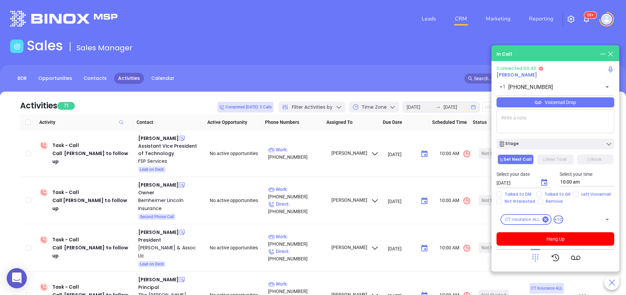
click at [510, 130] on textarea at bounding box center [555, 121] width 118 height 24
click at [553, 235] on button "Hang Up" at bounding box center [555, 238] width 118 height 13
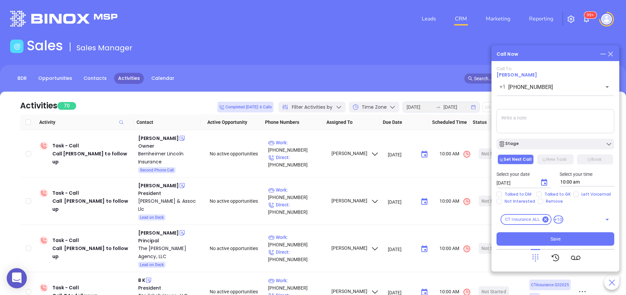
click at [535, 117] on textarea at bounding box center [555, 121] width 118 height 24
click at [535, 117] on textarea "n" at bounding box center [555, 121] width 118 height 24
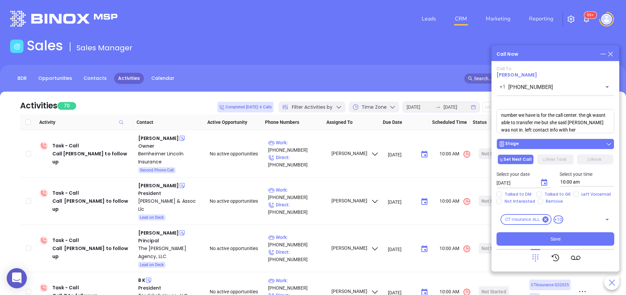
type textarea "number we have is for the call center. the gk wasnt able to transfer me but she…"
click at [543, 143] on div "Stage" at bounding box center [555, 143] width 114 height 7
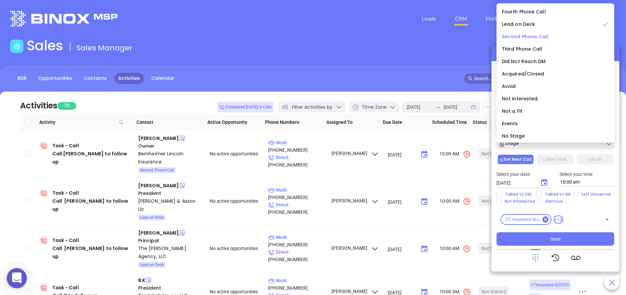
click at [527, 34] on span "Second Phone Call" at bounding box center [525, 36] width 47 height 7
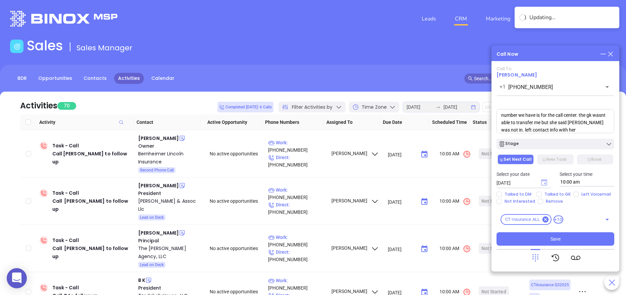
click at [545, 180] on icon "Choose date, selected date is Aug 21, 2025" at bounding box center [544, 182] width 6 height 7
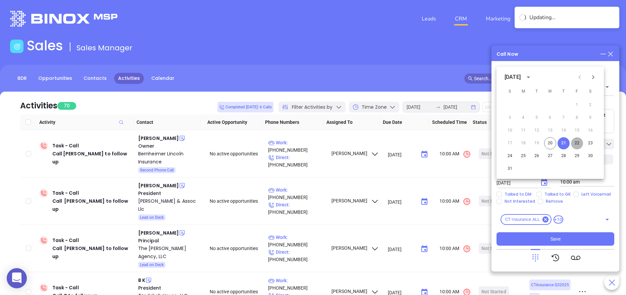
click at [578, 145] on button "22" at bounding box center [577, 143] width 12 height 12
type input "08/22/2025"
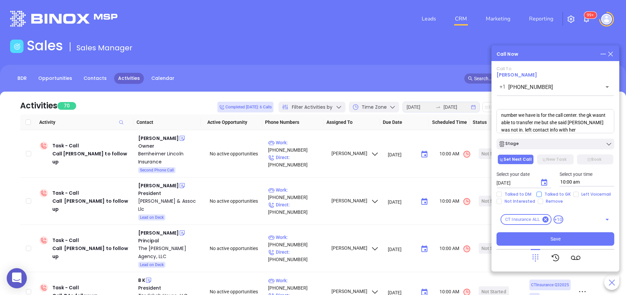
click at [560, 194] on span "Talked to GK" at bounding box center [557, 193] width 32 height 5
click at [541, 194] on input "Talked to GK" at bounding box center [538, 193] width 5 height 5
checkbox input "true"
click at [562, 239] on button "Save" at bounding box center [555, 238] width 118 height 13
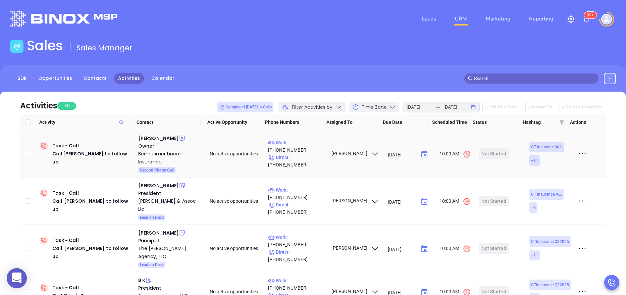
click at [168, 132] on td "Bruce Bernheimer Owner Bernheimer Lincoln Insurance Second Phone Call" at bounding box center [168, 153] width 67 height 47
click at [166, 139] on div "Bruce Bernheimer" at bounding box center [158, 138] width 41 height 8
click at [155, 156] on div "Bernheimer Lincoln Insurance" at bounding box center [169, 158] width 62 height 16
click at [182, 140] on icon at bounding box center [182, 138] width 7 height 7
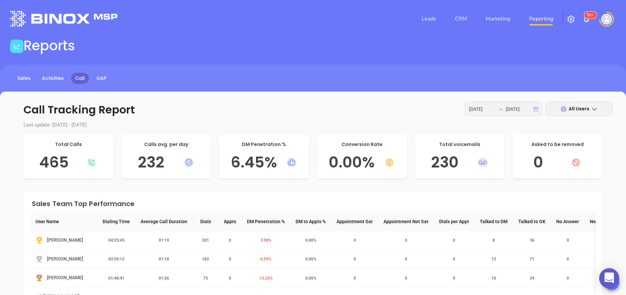
scroll to position [60, 0]
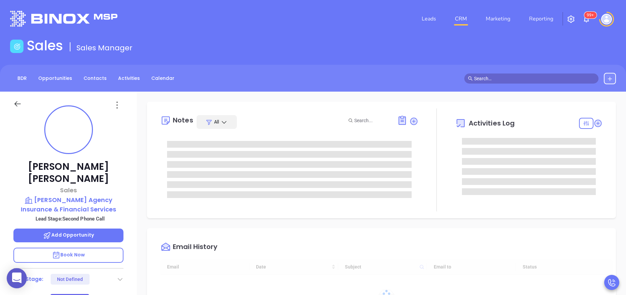
type input "[DATE]"
type input "[PERSON_NAME]"
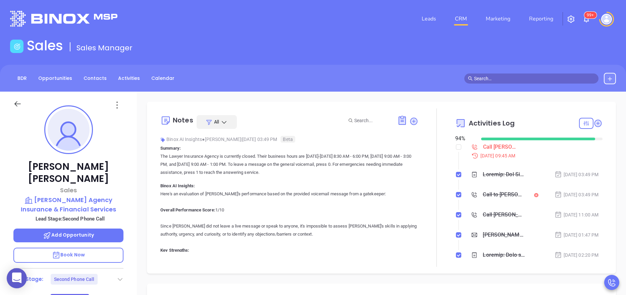
click at [434, 234] on div at bounding box center [436, 187] width 37 height 158
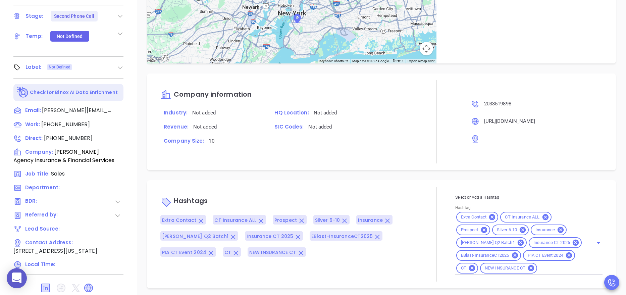
scroll to position [266, 0]
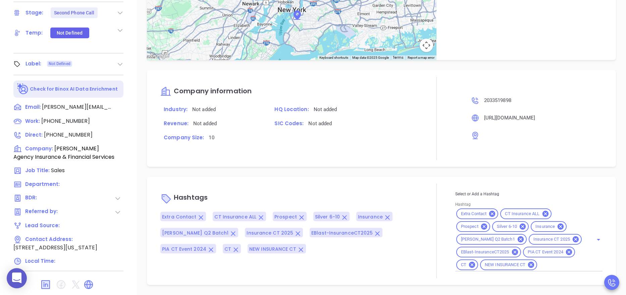
click at [119, 195] on icon at bounding box center [117, 198] width 7 height 7
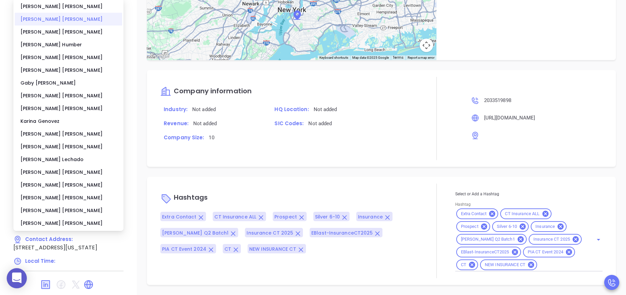
click at [81, 24] on div "Anabell Dominguez" at bounding box center [68, 19] width 107 height 13
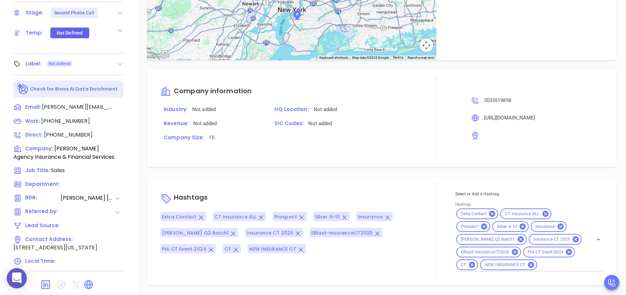
click at [132, 109] on div "Suzanne Zaleski Sales Malloy Agency Insurance & Financial Services Lead Stage: …" at bounding box center [68, 9] width 137 height 368
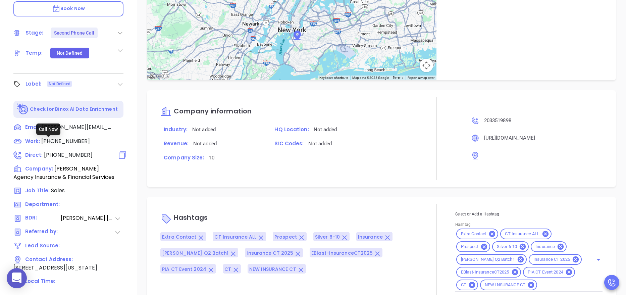
click at [54, 151] on span "(203) 351-9898" at bounding box center [68, 155] width 49 height 8
type input "(203) 351-9898"
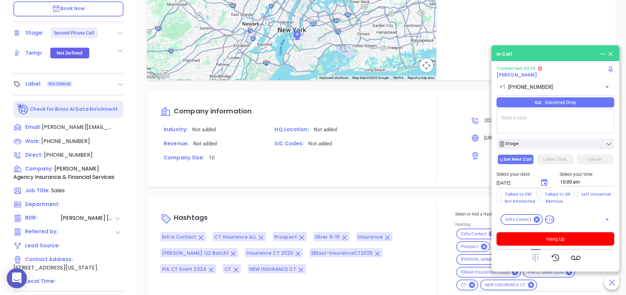
click at [532, 261] on icon at bounding box center [534, 257] width 9 height 9
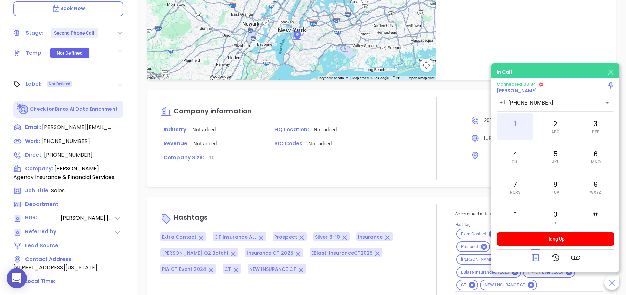
click at [520, 133] on div "1" at bounding box center [514, 126] width 37 height 27
click at [546, 217] on div "0 +" at bounding box center [554, 216] width 37 height 27
click at [613, 184] on div "9 WXYZ" at bounding box center [595, 186] width 37 height 27
click at [598, 215] on div "#" at bounding box center [595, 216] width 37 height 27
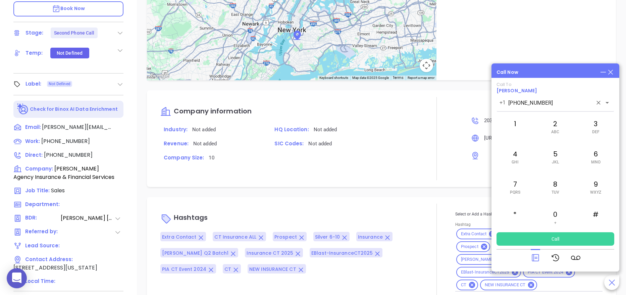
click at [555, 107] on div "+1 (203) 351-9898 ​" at bounding box center [555, 102] width 118 height 14
click at [539, 254] on icon at bounding box center [534, 257] width 9 height 9
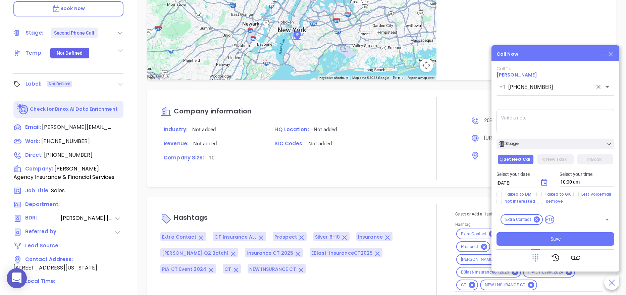
click at [556, 92] on div "+1 (203) 351-9898 ​" at bounding box center [555, 86] width 118 height 14
click at [533, 258] on icon at bounding box center [534, 257] width 9 height 9
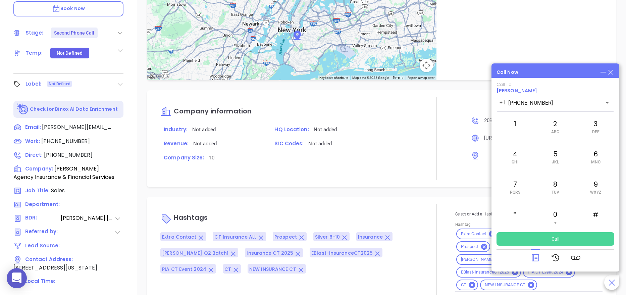
click at [551, 239] on button "Call" at bounding box center [555, 238] width 118 height 13
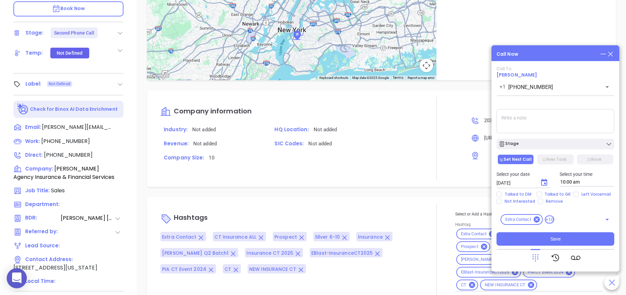
click at [532, 258] on icon at bounding box center [534, 257] width 9 height 9
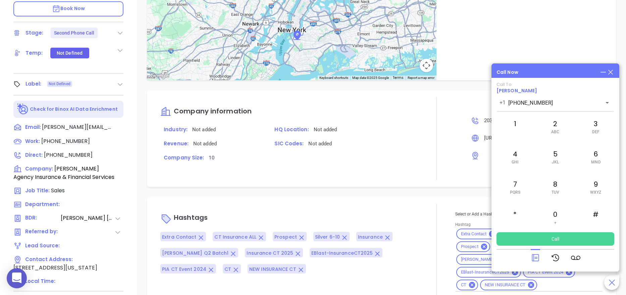
click at [539, 237] on button "Call" at bounding box center [555, 238] width 118 height 13
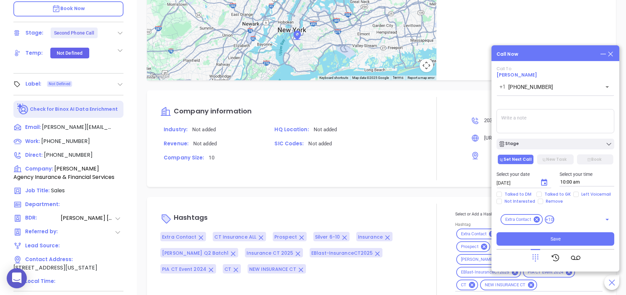
click at [533, 254] on icon at bounding box center [534, 257] width 9 height 9
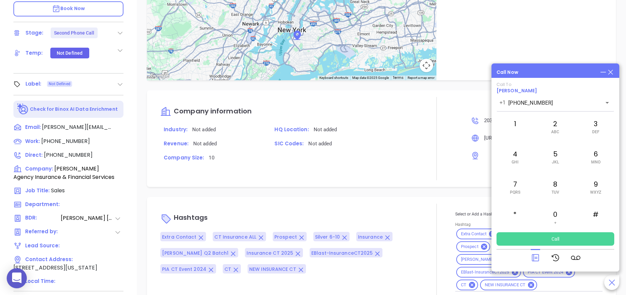
click at [534, 243] on button "Call" at bounding box center [555, 238] width 118 height 13
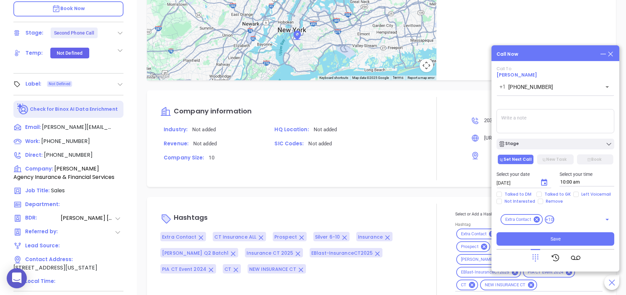
click at [538, 257] on icon at bounding box center [534, 257] width 9 height 9
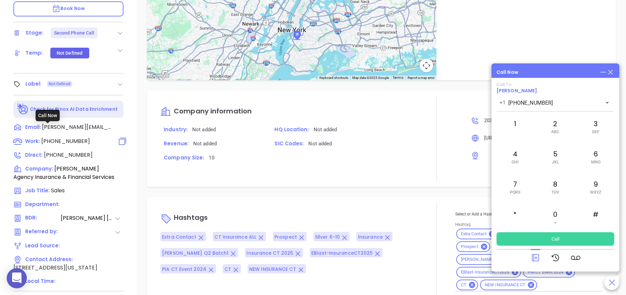
click at [57, 137] on span "(203) 351-9898" at bounding box center [65, 141] width 49 height 8
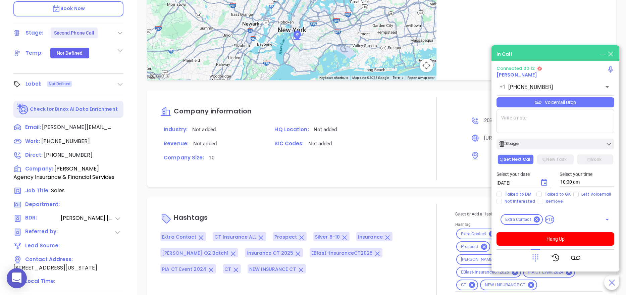
click at [536, 261] on icon at bounding box center [534, 257] width 9 height 9
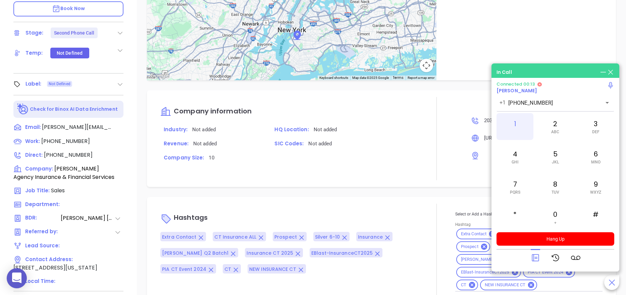
click at [512, 122] on div "1" at bounding box center [514, 126] width 37 height 27
click at [556, 213] on div "0 +" at bounding box center [554, 216] width 37 height 27
click at [598, 186] on div "9 WXYZ" at bounding box center [595, 186] width 37 height 27
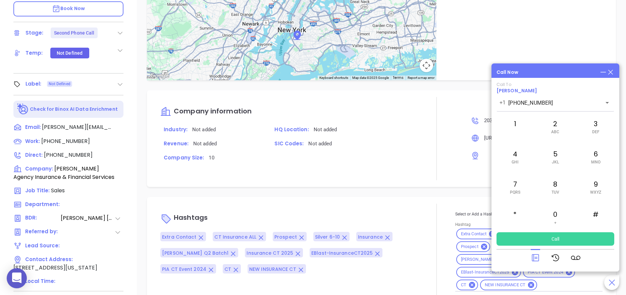
click at [530, 256] on div at bounding box center [555, 257] width 118 height 17
click at [532, 256] on icon at bounding box center [534, 257] width 7 height 7
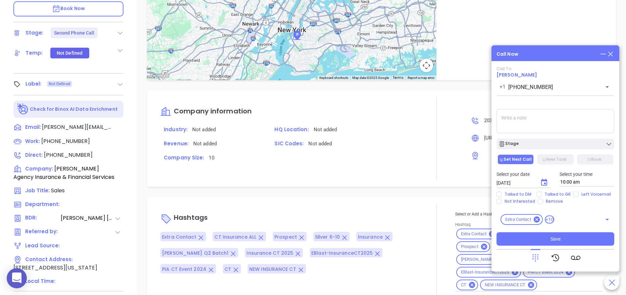
click at [525, 124] on textarea at bounding box center [555, 121] width 118 height 24
type textarea "no option to leave a vm. will call back later"
click at [533, 143] on div "Stage" at bounding box center [555, 143] width 114 height 7
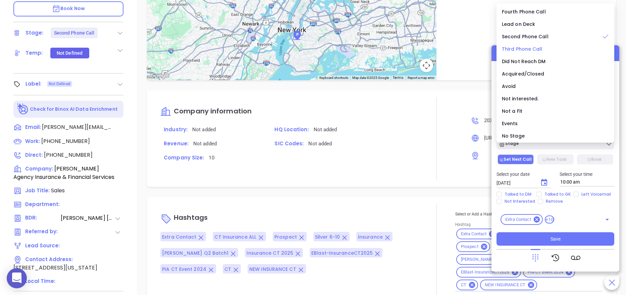
click at [530, 46] on span "Third Phone Call" at bounding box center [522, 49] width 41 height 7
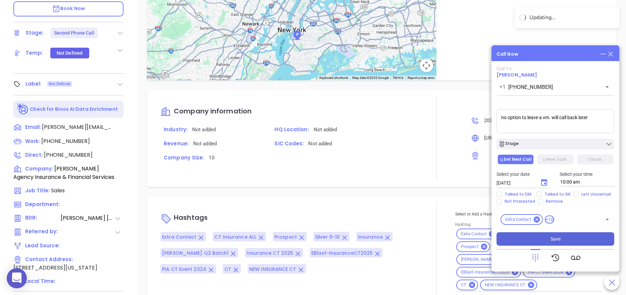
click at [560, 235] on button "Save" at bounding box center [555, 238] width 118 height 13
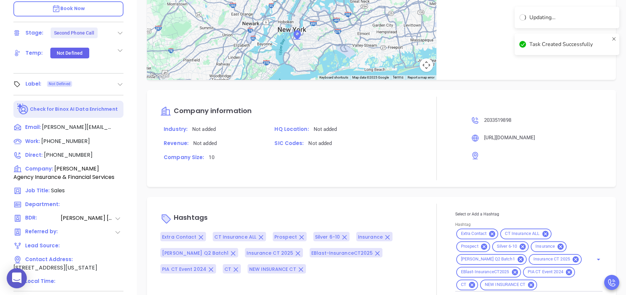
scroll to position [518, 0]
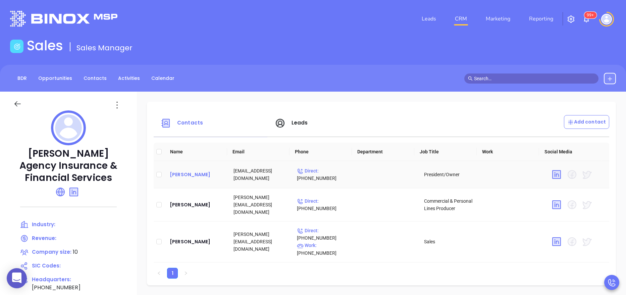
click at [191, 172] on div "[PERSON_NAME]" at bounding box center [196, 174] width 53 height 8
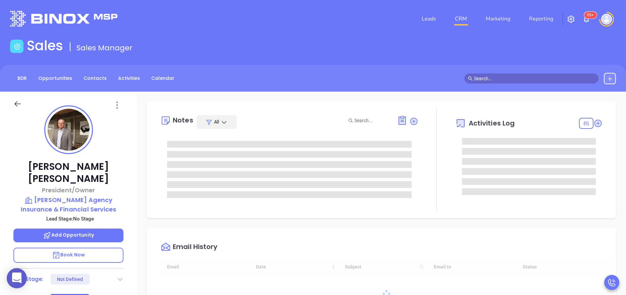
type input "[DATE]"
type input "[PERSON_NAME]"
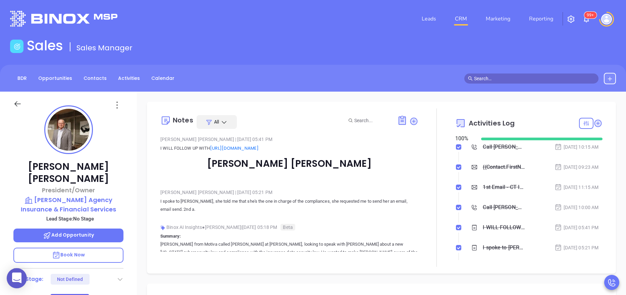
click at [130, 190] on div "[PERSON_NAME] President/Owner [PERSON_NAME] Agency Insurance & Financial Servic…" at bounding box center [68, 276] width 137 height 368
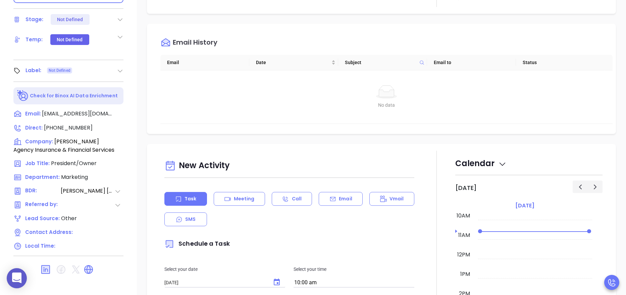
scroll to position [266, 0]
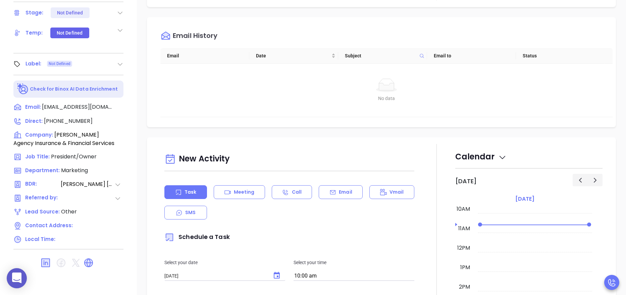
click at [84, 257] on icon at bounding box center [88, 262] width 11 height 11
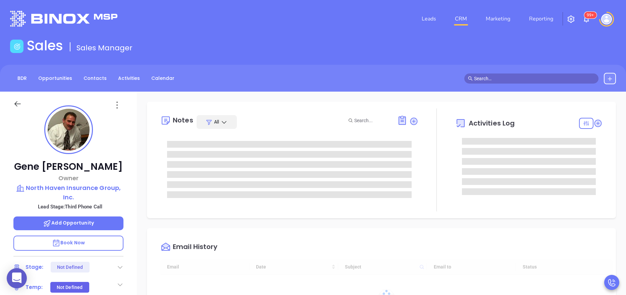
type input "[DATE]"
type input "[PERSON_NAME]"
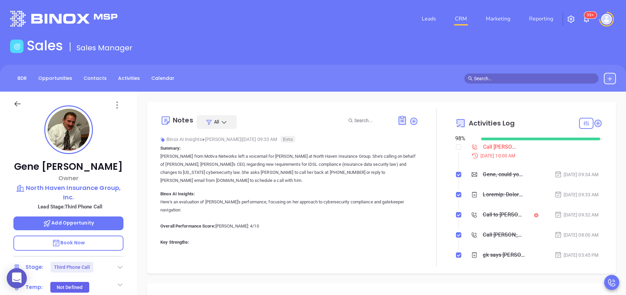
click at [129, 238] on div "[PERSON_NAME] Owner North Haven Insurance Group, Inc. Lead Stage: Third Phone C…" at bounding box center [68, 276] width 137 height 368
click at [130, 221] on div "[PERSON_NAME] Owner North Haven Insurance Group, Inc. Lead Stage: Third Phone C…" at bounding box center [68, 276] width 137 height 368
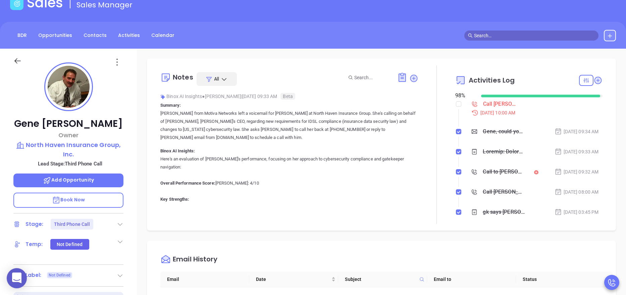
scroll to position [80, 0]
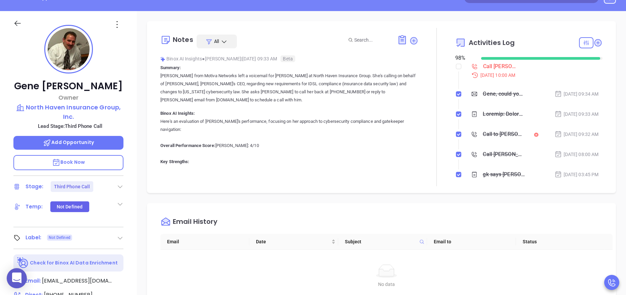
click at [132, 215] on div "[PERSON_NAME] Owner North Haven Insurance Group, Inc. Lead Stage: Third Phone C…" at bounding box center [68, 195] width 137 height 368
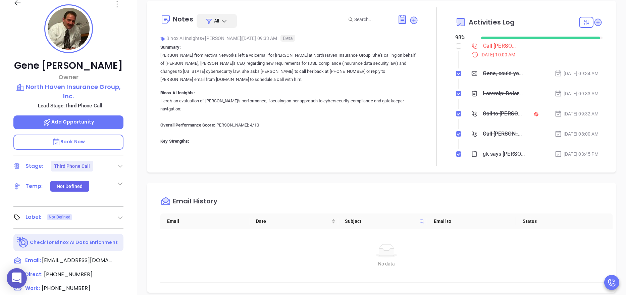
scroll to position [101, 0]
click at [294, 91] on p "Summary: [PERSON_NAME] from Motiva Networks left a voicemail for [PERSON_NAME] …" at bounding box center [289, 280] width 258 height 472
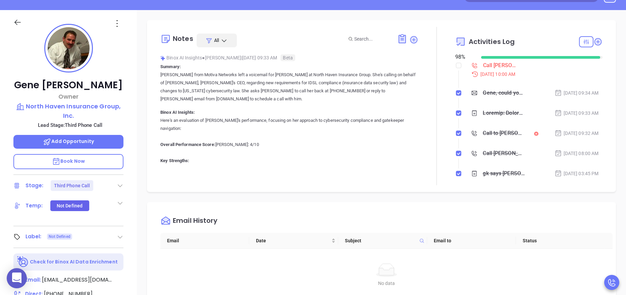
scroll to position [80, 0]
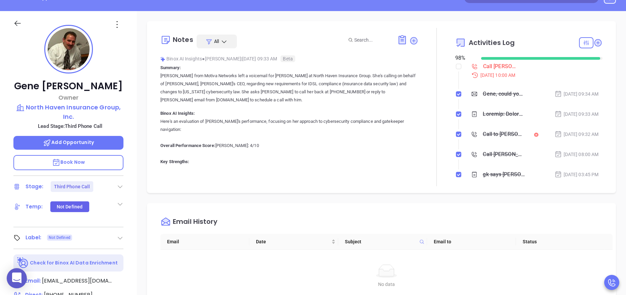
click at [130, 141] on div "[PERSON_NAME] Owner North Haven Insurance Group, Inc. Lead Stage: Third Phone C…" at bounding box center [68, 195] width 137 height 368
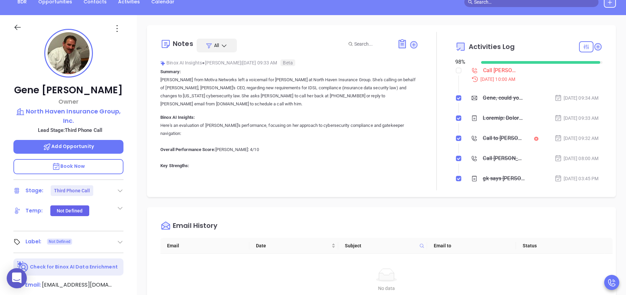
scroll to position [60, 0]
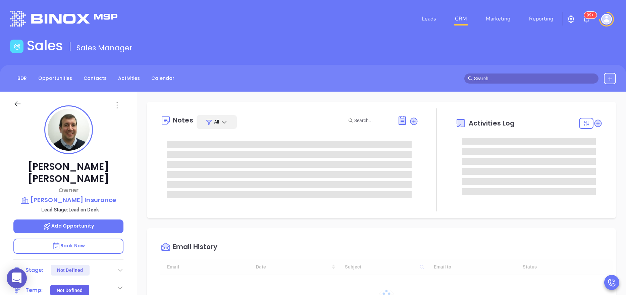
type input "10:00 am"
type input "[DATE]"
type input "[PERSON_NAME]"
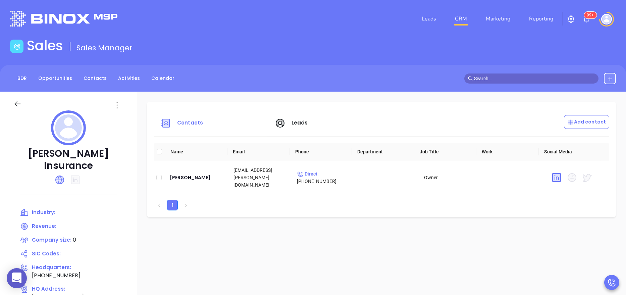
click at [308, 124] on span "Leads" at bounding box center [299, 122] width 16 height 7
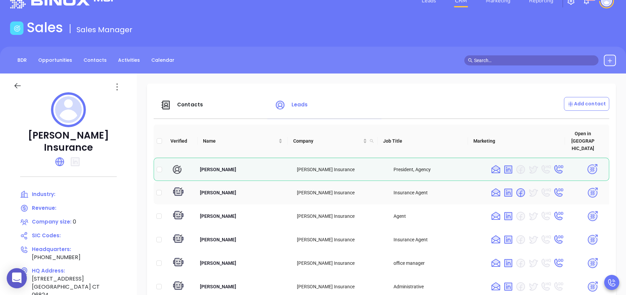
scroll to position [20, 0]
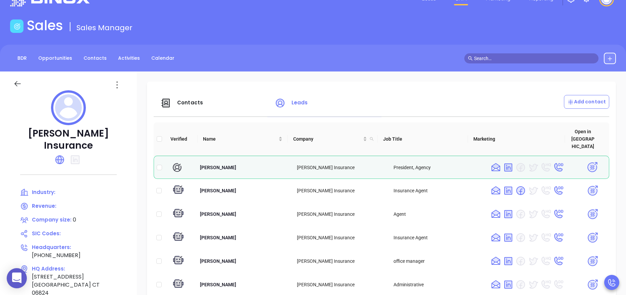
click at [203, 102] on span "Contacts" at bounding box center [190, 102] width 26 height 7
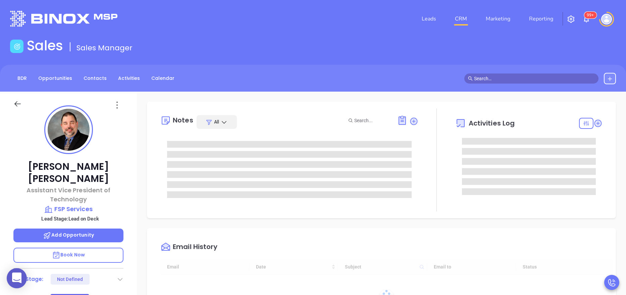
type input "[DATE]"
type input "[PERSON_NAME]"
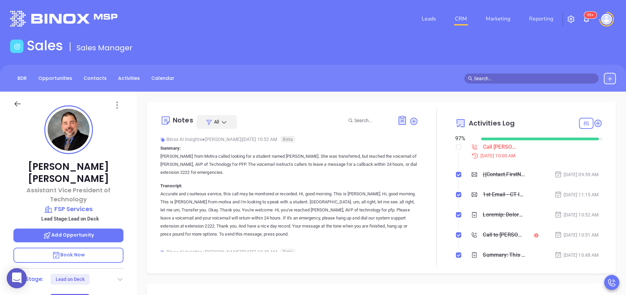
click at [132, 195] on div "[PERSON_NAME] Assistant Vice President of Technology FSP Services Lead Stage: L…" at bounding box center [68, 276] width 137 height 368
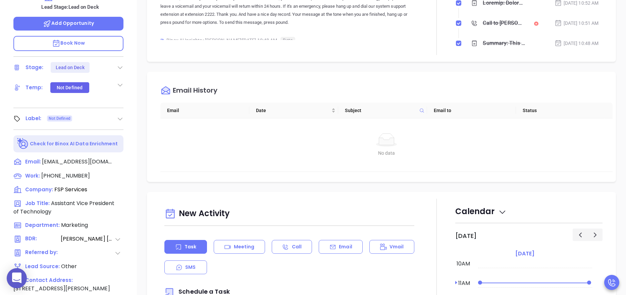
scroll to position [266, 0]
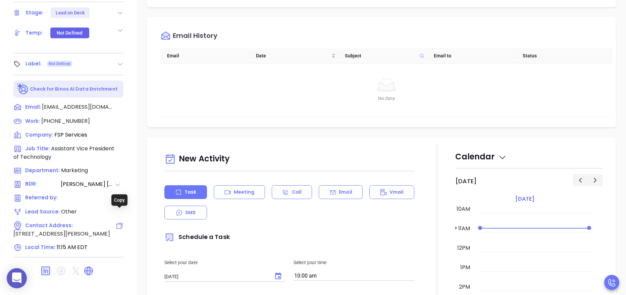
click at [119, 222] on icon at bounding box center [119, 226] width 8 height 8
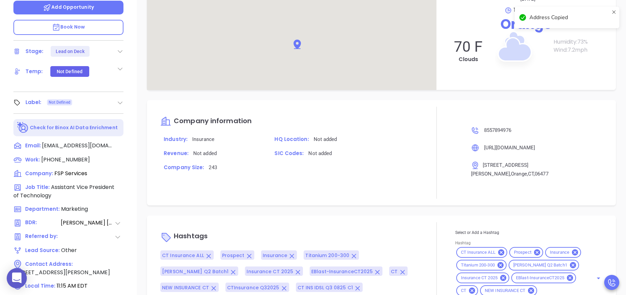
scroll to position [212, 0]
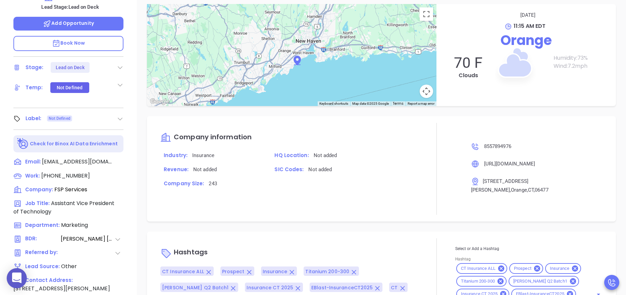
click at [403, 192] on div "Company information Industry: Insurance HQ Location: Not added Revenue: Not add…" at bounding box center [289, 169] width 258 height 92
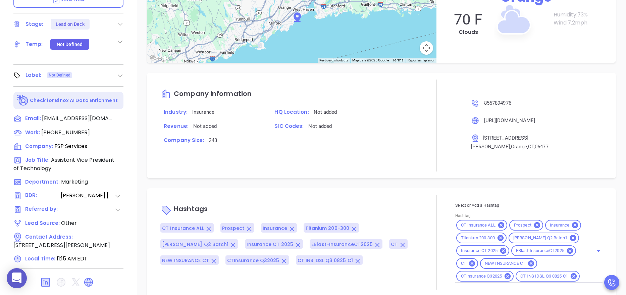
scroll to position [266, 0]
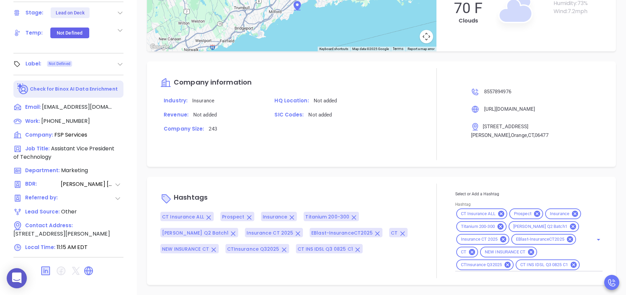
click at [136, 97] on div "[PERSON_NAME] Assistant Vice President of Technology FSP Services Lead Stage: L…" at bounding box center [68, 9] width 137 height 368
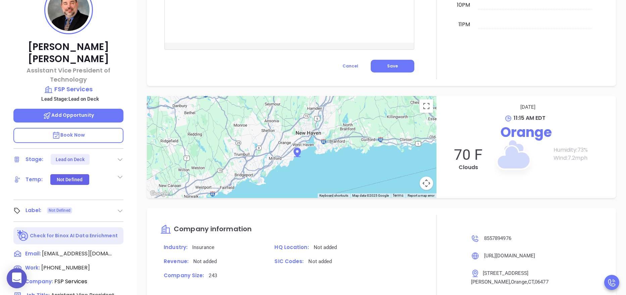
scroll to position [166, 0]
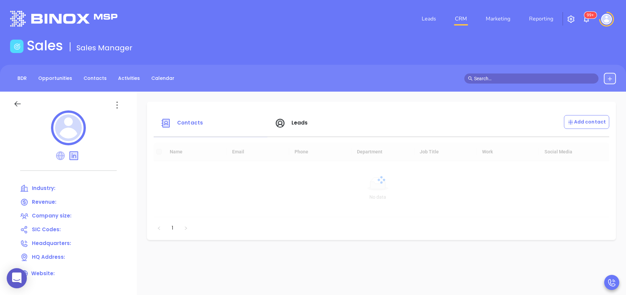
click at [59, 154] on icon at bounding box center [60, 155] width 9 height 9
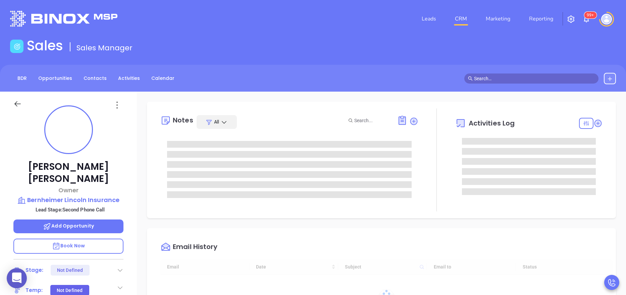
type input "[DATE]"
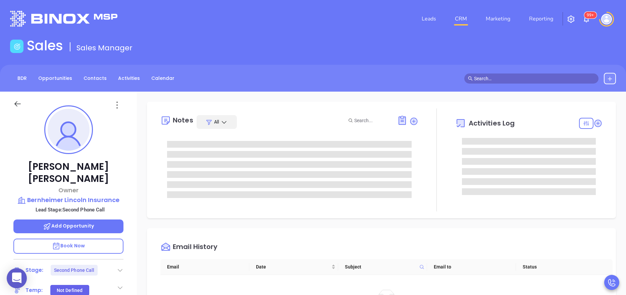
type input "[PERSON_NAME]"
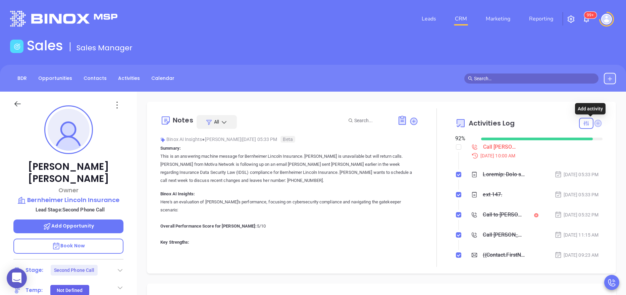
click at [594, 121] on icon at bounding box center [597, 122] width 7 height 7
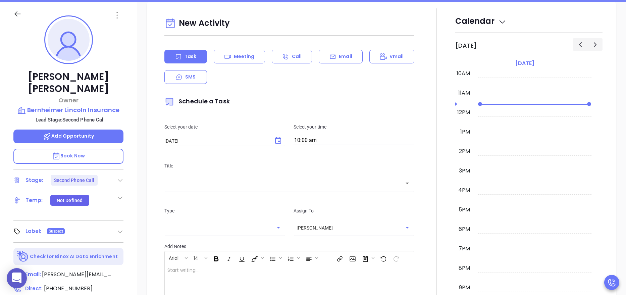
scroll to position [92, 0]
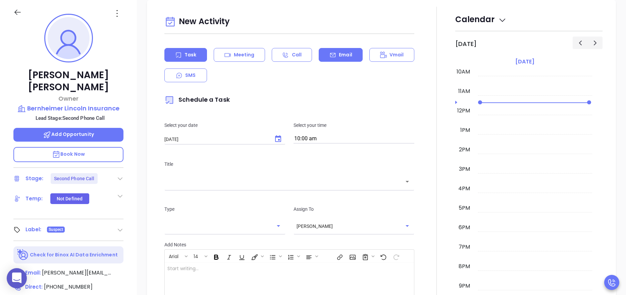
click at [340, 53] on p "Email" at bounding box center [345, 54] width 13 height 7
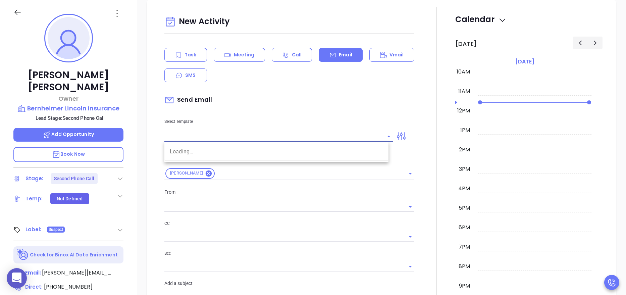
click at [186, 140] on input "text" at bounding box center [273, 136] width 218 height 10
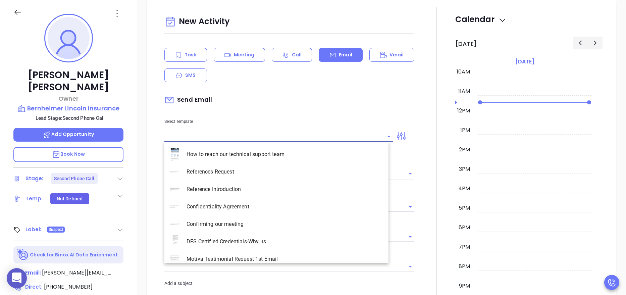
type input "[PERSON_NAME]"
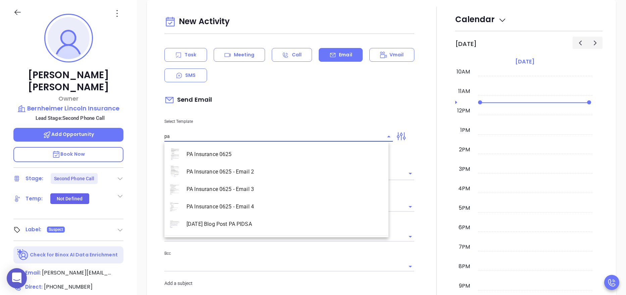
click at [211, 158] on li "PA Insurance 0625" at bounding box center [276, 153] width 224 height 17
type input "PA Insurance 0625"
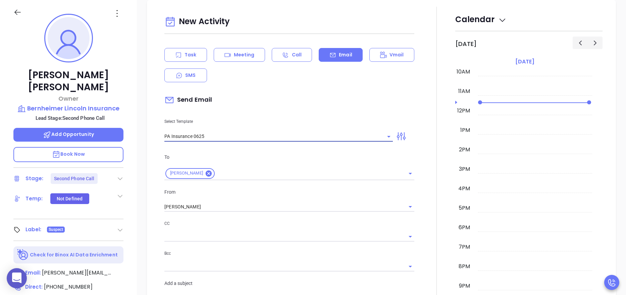
type input "Bruce, PA’s New Cybersecurity Law: Are You Prepared?"
type input "PA Insurance 0625"
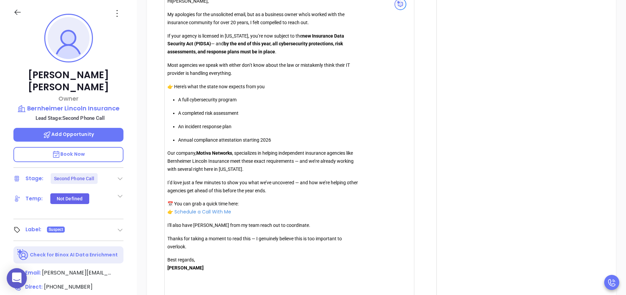
scroll to position [654, 0]
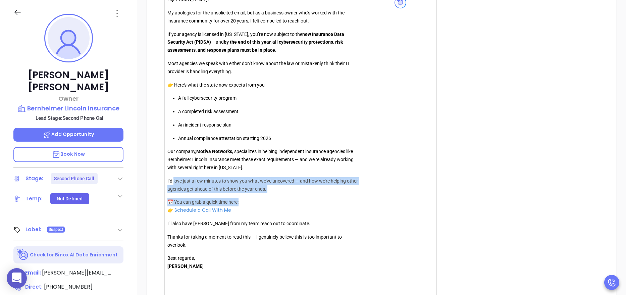
drag, startPoint x: 284, startPoint y: 193, endPoint x: 174, endPoint y: 182, distance: 111.2
click at [174, 182] on div "Hi Bruce , My apologies for the unsolicited email, but as a business owner who’…" at bounding box center [263, 144] width 193 height 296
click at [274, 193] on div "Hi Bruce , My apologies for the unsolicited email, but as a business owner who’…" at bounding box center [263, 144] width 193 height 296
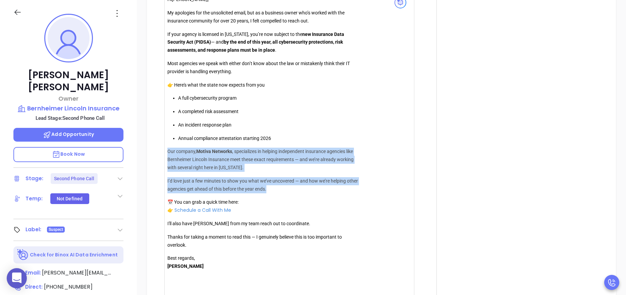
drag, startPoint x: 293, startPoint y: 187, endPoint x: 168, endPoint y: 154, distance: 129.2
click at [168, 154] on div "Hi Bruce , My apologies for the unsolicited email, but as a business owner who’…" at bounding box center [263, 144] width 193 height 296
copy div "Our company, Motiva Networks , specializes in helping independent insurance age…"
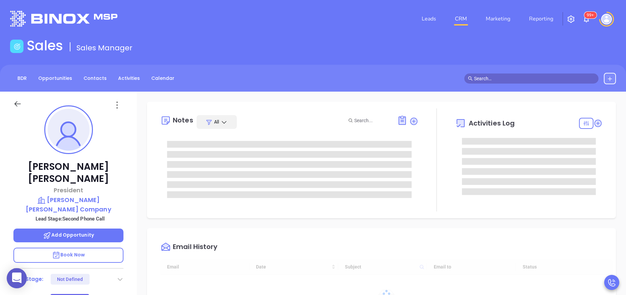
type input "[DATE]"
type input "[PERSON_NAME]"
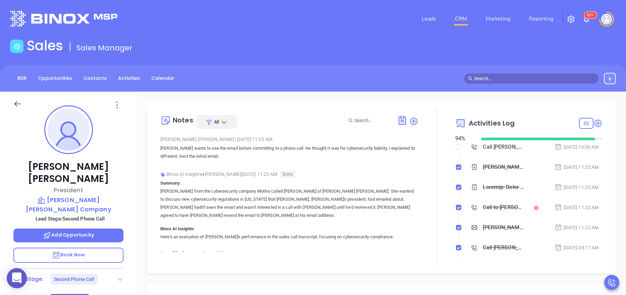
click at [495, 205] on div "Call to [PERSON_NAME]" at bounding box center [503, 207] width 42 height 10
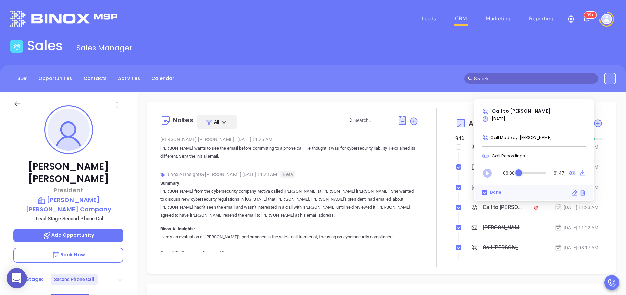
click at [489, 177] on icon "Play" at bounding box center [487, 173] width 9 height 9
click at [585, 171] on icon at bounding box center [582, 173] width 7 height 8
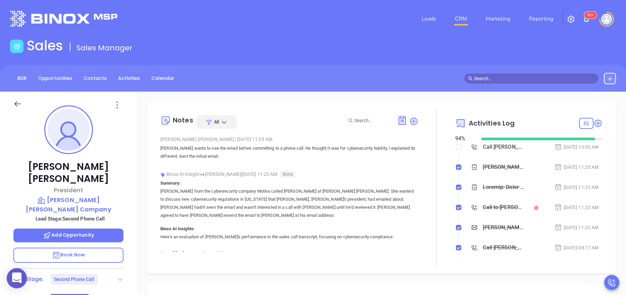
click at [295, 207] on p "[PERSON_NAME] from the cybersecurity company Motiva called [PERSON_NAME] at [PE…" at bounding box center [289, 203] width 258 height 32
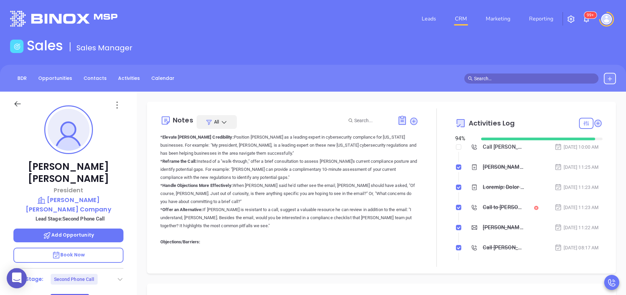
scroll to position [302, 0]
click at [493, 210] on div "Call to [PERSON_NAME]" at bounding box center [503, 207] width 42 height 10
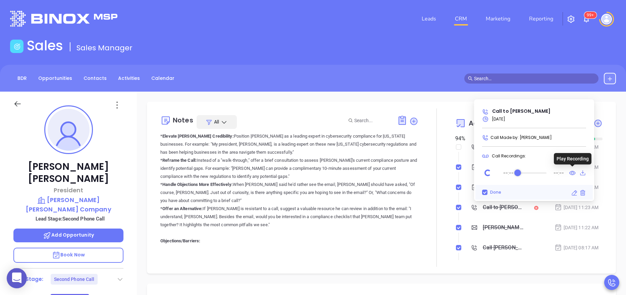
click at [573, 170] on icon at bounding box center [572, 173] width 7 height 8
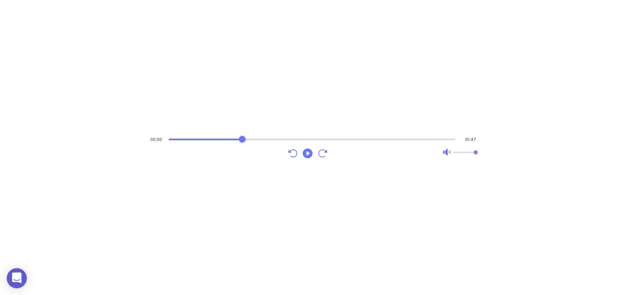
click at [242, 139] on div "Audio progress control" at bounding box center [312, 139] width 287 height 2
click at [307, 150] on icon "Play" at bounding box center [307, 153] width 10 height 10
click at [234, 136] on div "Audio progress control" at bounding box center [312, 139] width 287 height 7
click at [223, 138] on div "Audio progress control" at bounding box center [312, 139] width 287 height 2
click at [281, 136] on div "Audio progress control" at bounding box center [312, 139] width 287 height 7
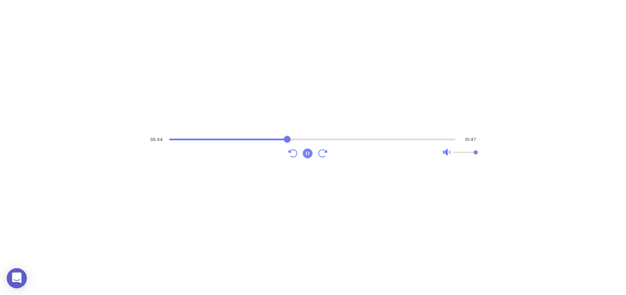
click at [269, 138] on div "Audio progress control" at bounding box center [312, 139] width 286 height 7
click at [260, 138] on div "Audio progress control" at bounding box center [312, 139] width 287 height 2
click at [313, 153] on icon "Pause" at bounding box center [307, 153] width 12 height 12
click at [304, 155] on icon "Play" at bounding box center [307, 153] width 10 height 10
click at [344, 137] on div "Audio progress control" at bounding box center [311, 139] width 288 height 7
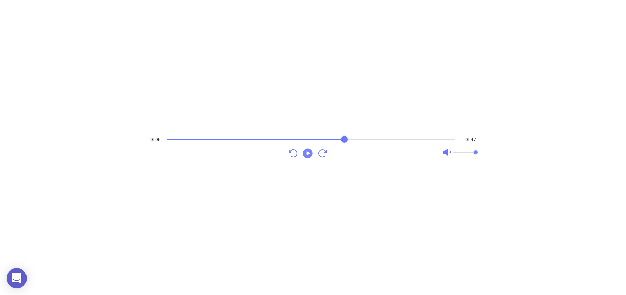
click at [308, 154] on icon "Play" at bounding box center [307, 153] width 12 height 12
click at [354, 140] on div "Audio progress control" at bounding box center [311, 139] width 288 height 7
click at [366, 137] on div "Audio progress control" at bounding box center [310, 139] width 291 height 7
click at [379, 138] on div "Audio progress control" at bounding box center [311, 139] width 288 height 2
click at [369, 138] on div "Audio progress control" at bounding box center [311, 139] width 288 height 2
